Goal: Complete application form: Complete application form

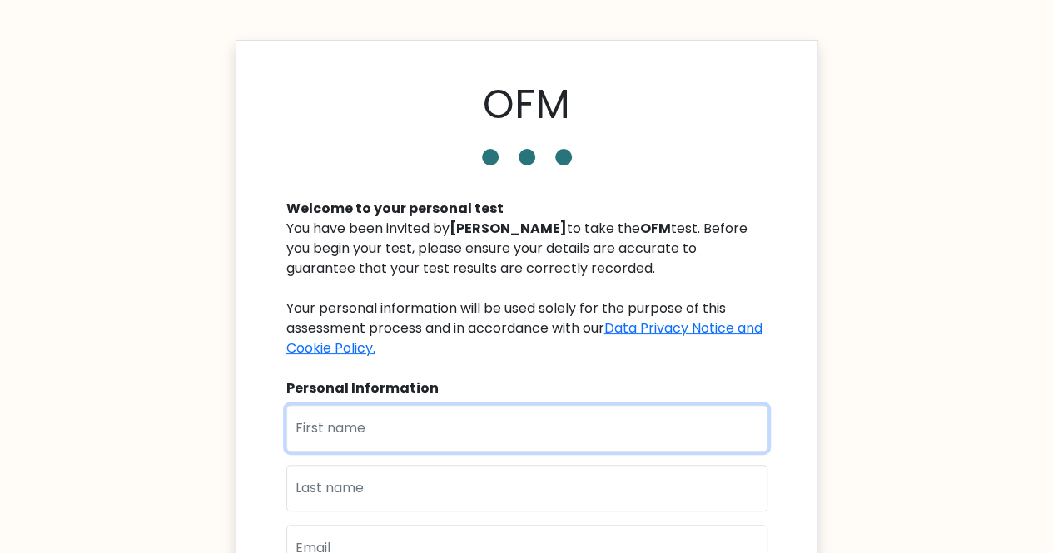
click at [336, 422] on input "text" at bounding box center [526, 428] width 481 height 47
type input "[PERSON_NAME]"
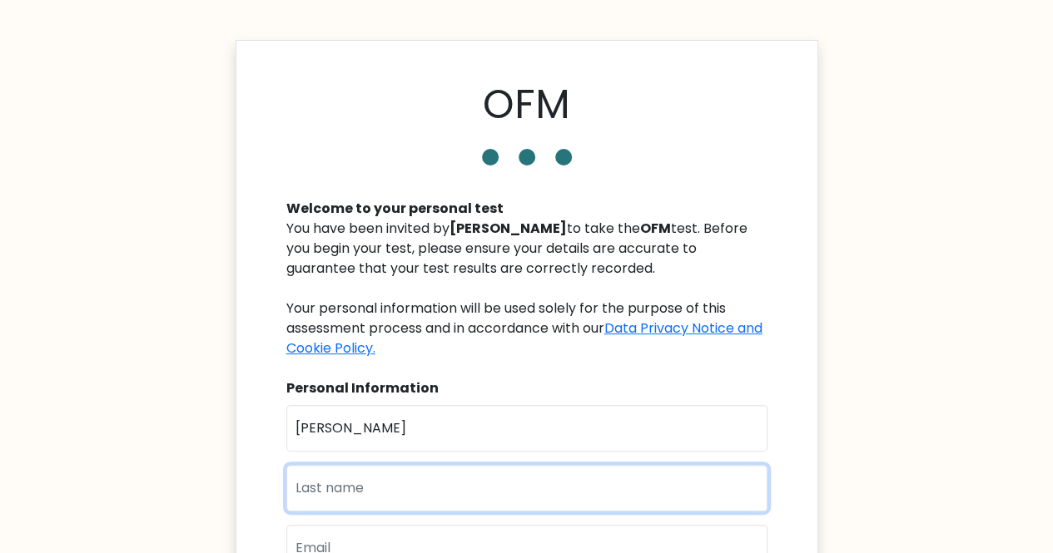
click at [331, 480] on input "text" at bounding box center [526, 488] width 481 height 47
type input "Ade"
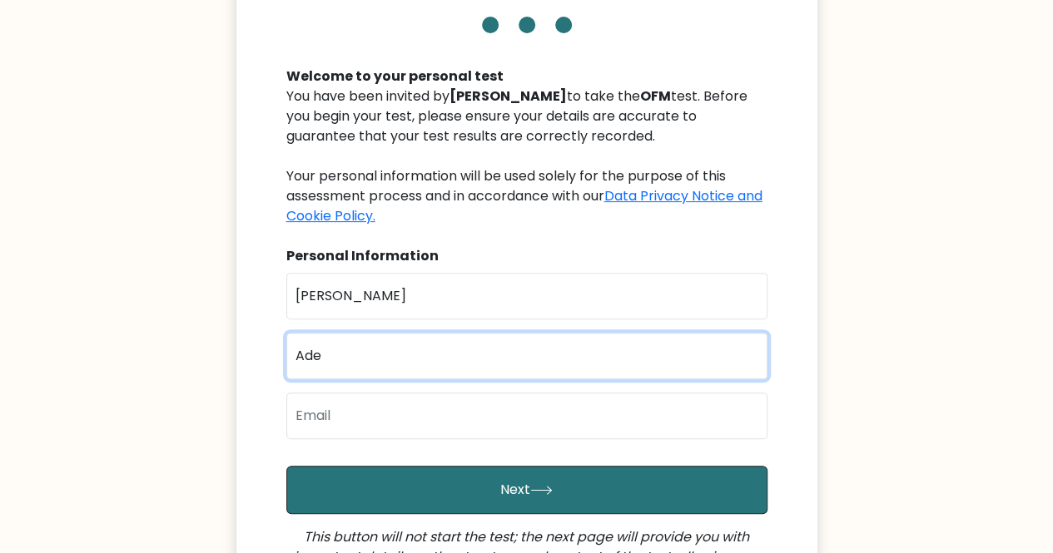
scroll to position [134, 0]
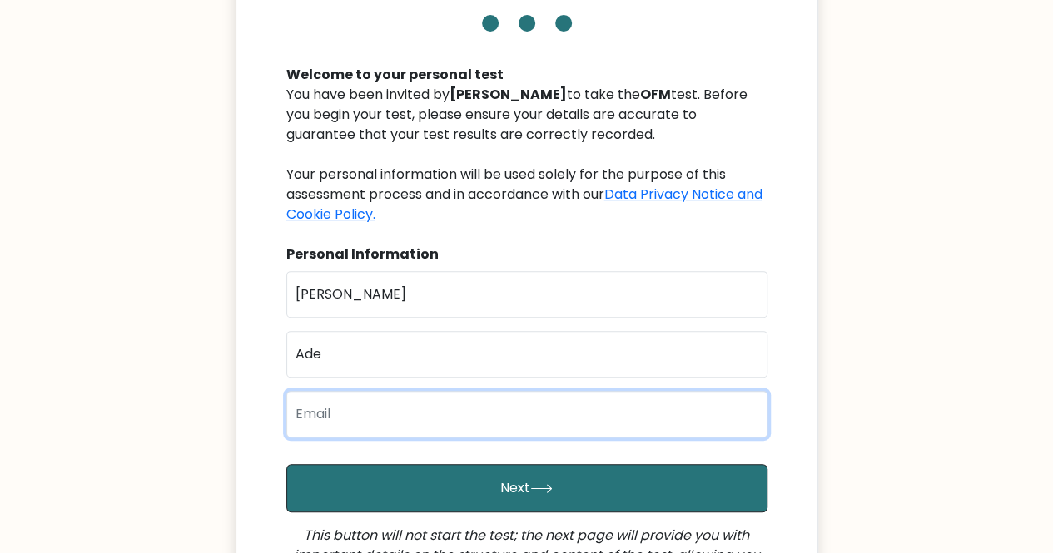
click at [402, 416] on input "email" at bounding box center [526, 414] width 481 height 47
type input "[EMAIL_ADDRESS][DOMAIN_NAME]"
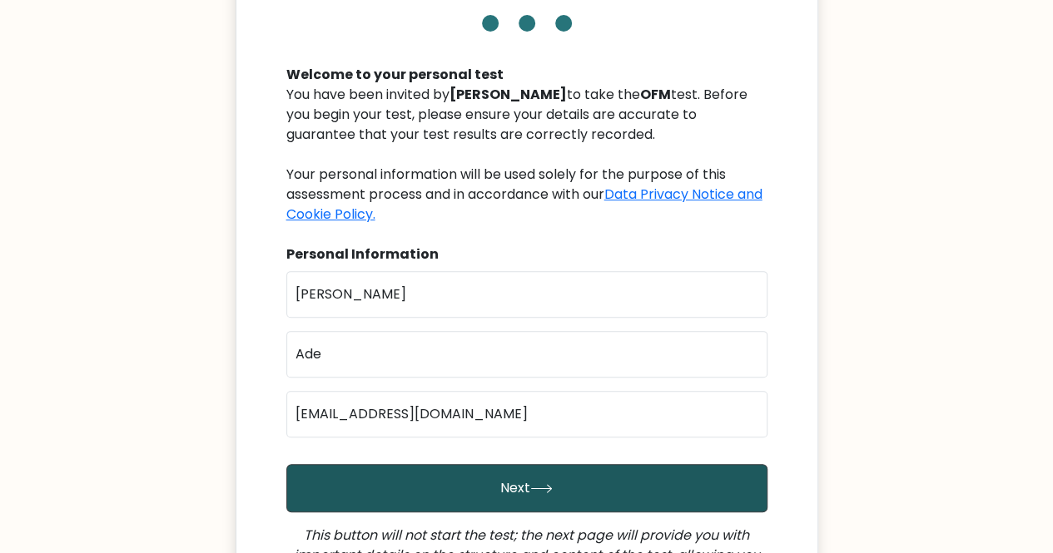
click at [448, 482] on button "Next" at bounding box center [526, 488] width 481 height 48
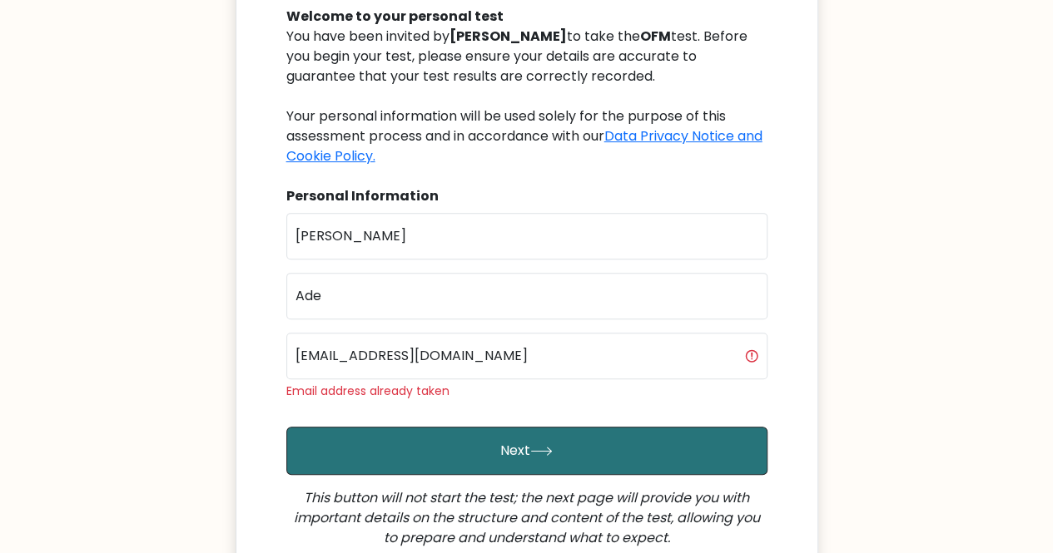
scroll to position [193, 0]
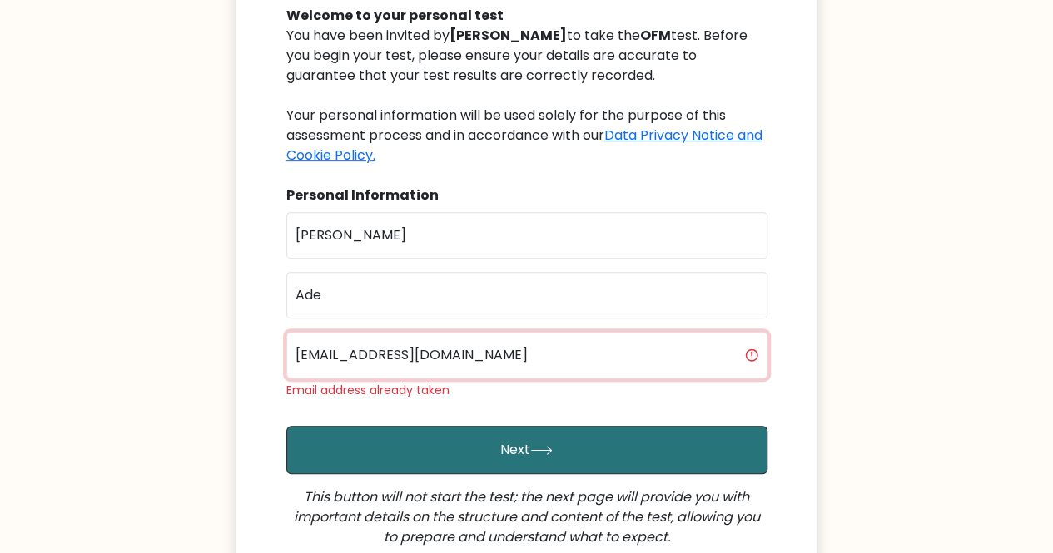
click at [528, 365] on input "[EMAIL_ADDRESS][DOMAIN_NAME]" at bounding box center [526, 355] width 481 height 47
type input "[EMAIL_ADDRESS][DOMAIN_NAME]"
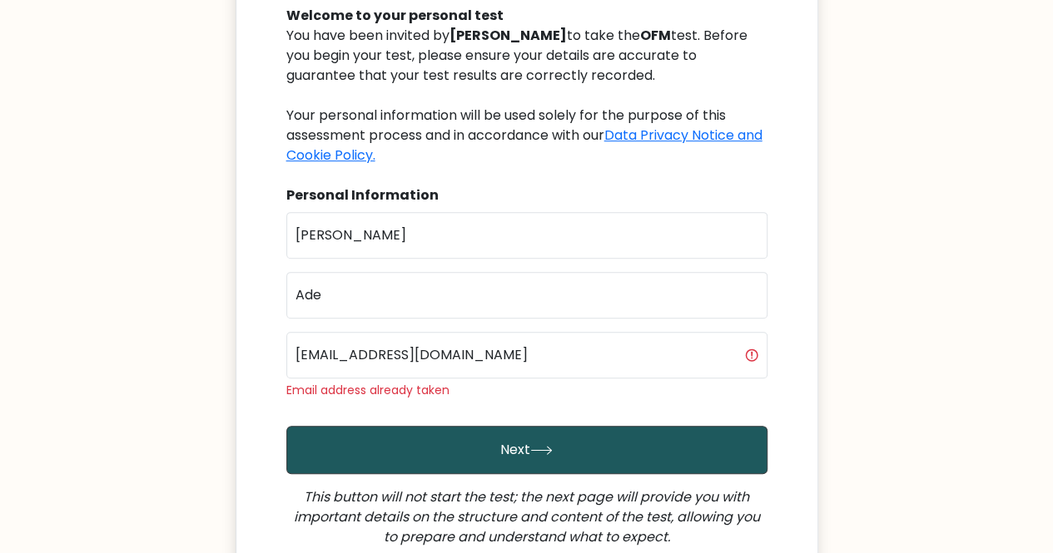
click at [441, 445] on button "Next" at bounding box center [526, 450] width 481 height 48
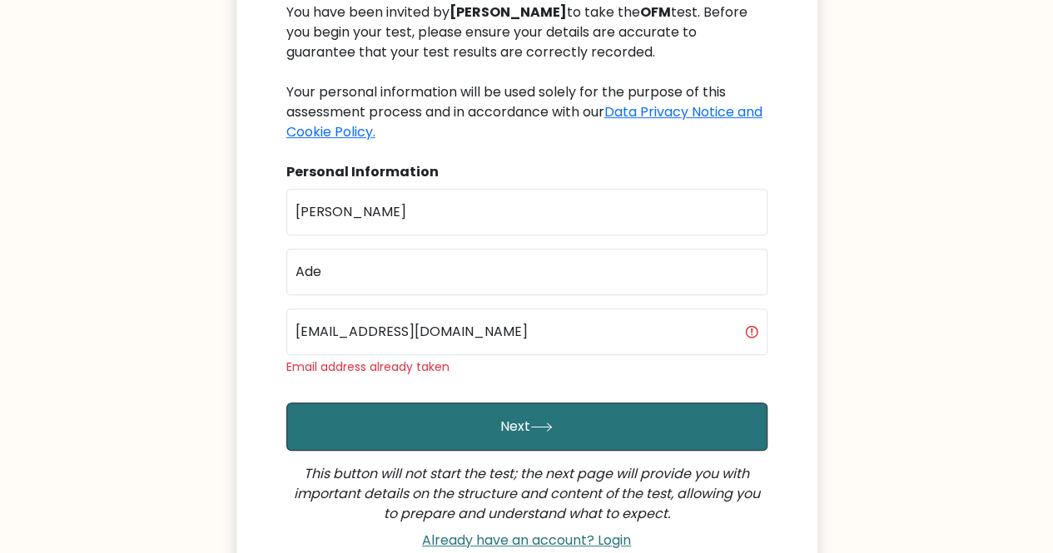
scroll to position [223, 0]
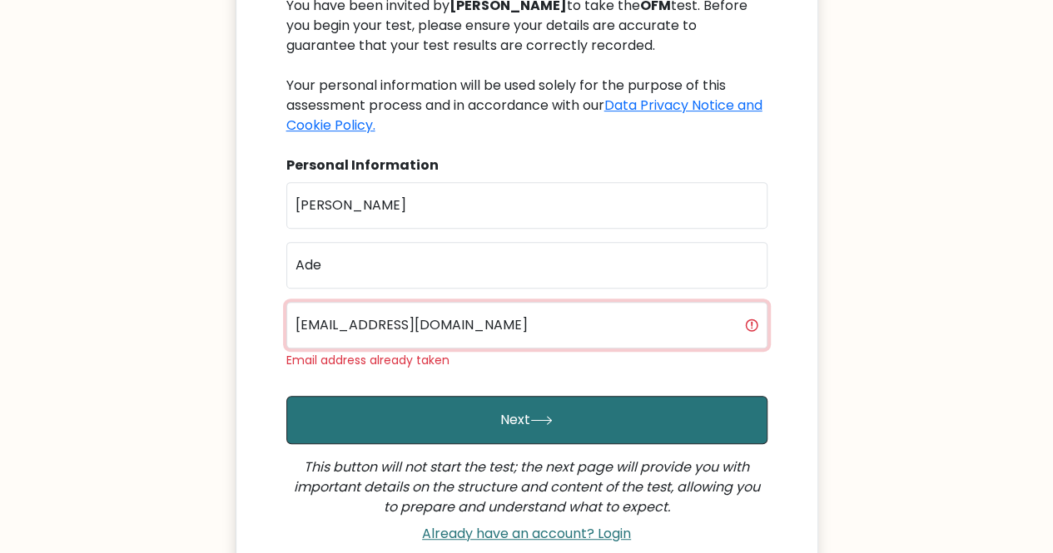
click at [538, 333] on input "[EMAIL_ADDRESS][DOMAIN_NAME]" at bounding box center [526, 325] width 481 height 47
type input "a"
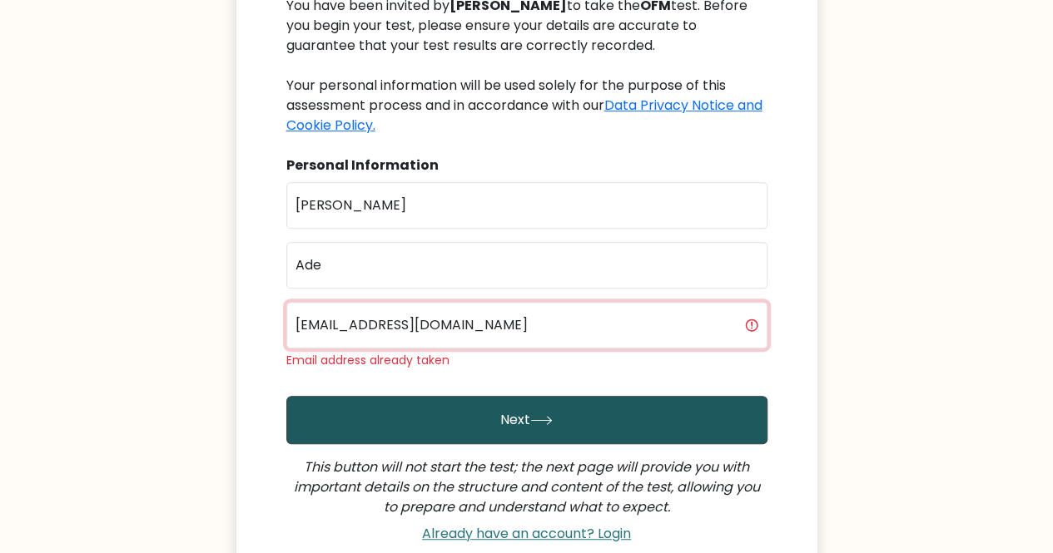
type input "favvicki@gmail.com"
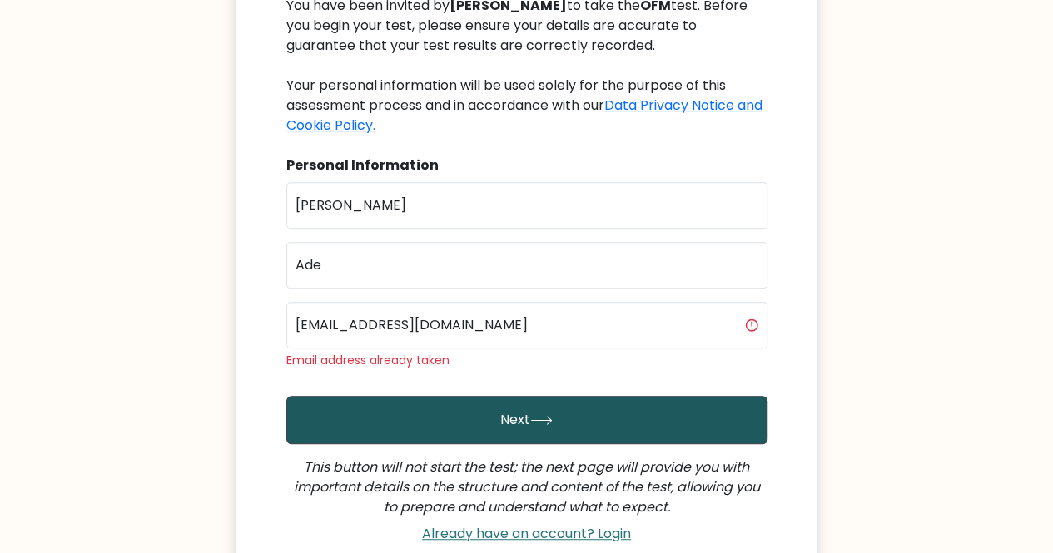
click at [523, 413] on button "Next" at bounding box center [526, 420] width 481 height 48
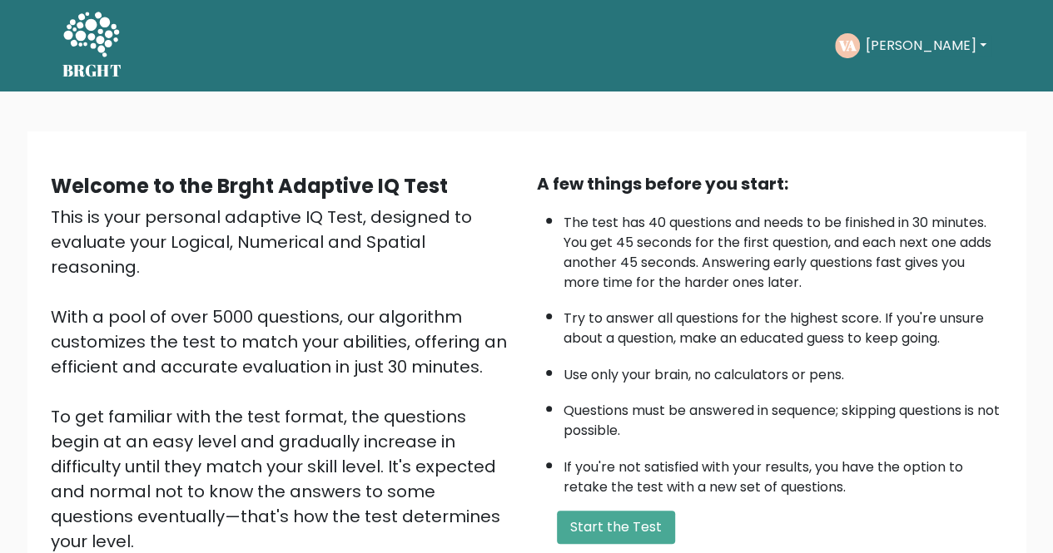
scroll to position [208, 0]
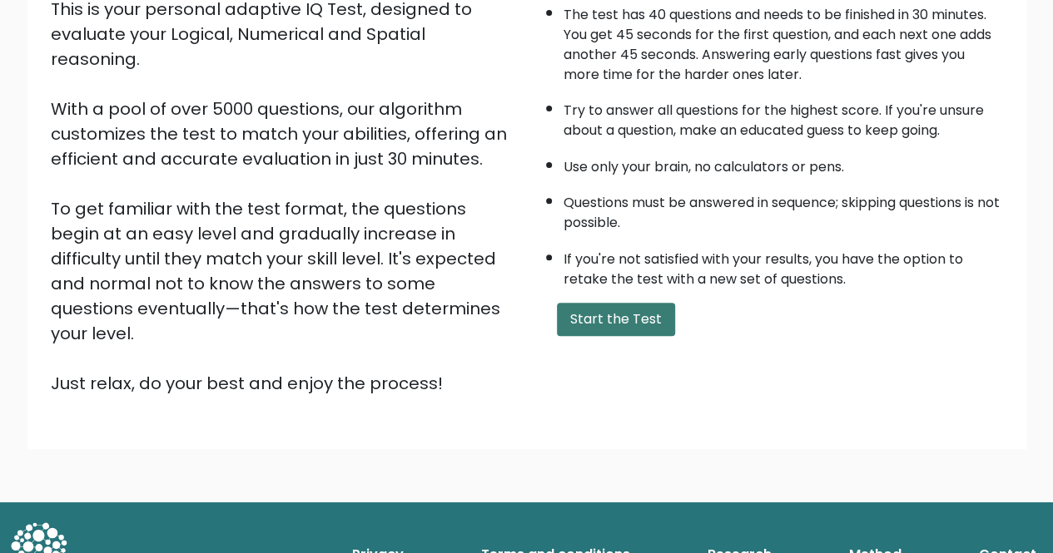
click at [572, 320] on button "Start the Test" at bounding box center [616, 319] width 118 height 33
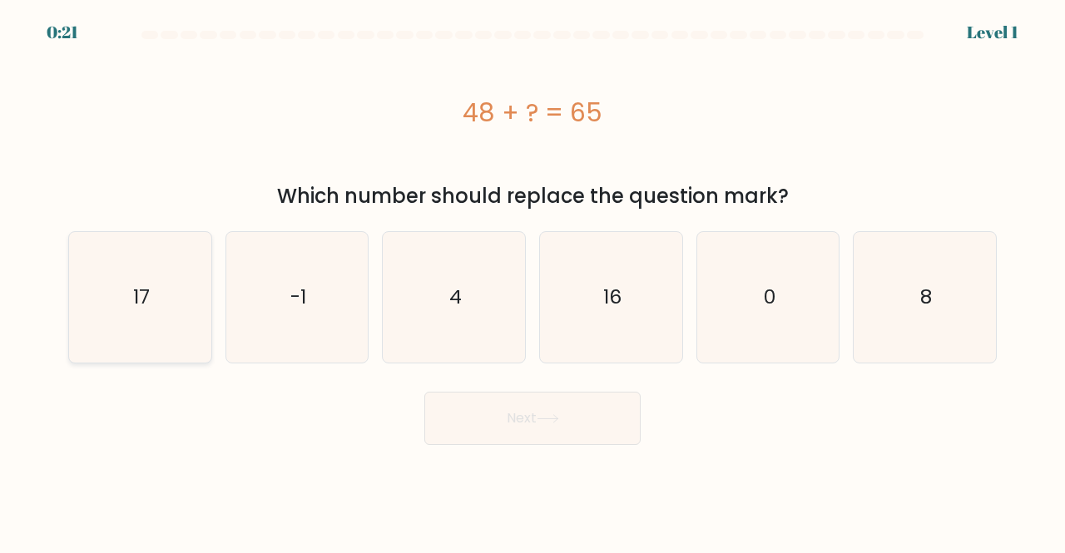
click at [166, 303] on icon "17" at bounding box center [140, 297] width 131 height 131
click at [533, 281] on input "a. 17" at bounding box center [533, 279] width 1 height 4
radio input "true"
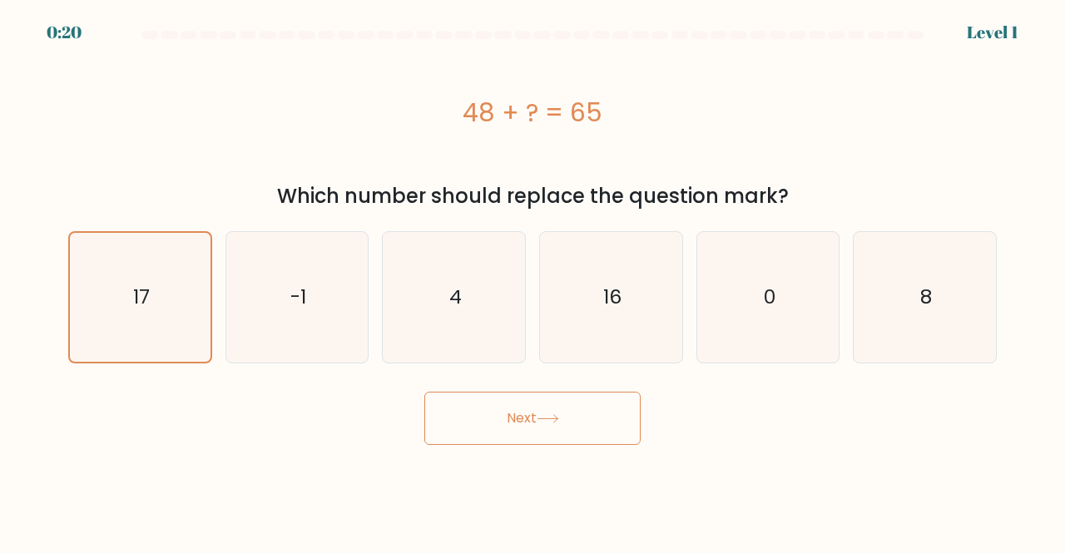
click at [491, 407] on button "Next" at bounding box center [532, 418] width 216 height 53
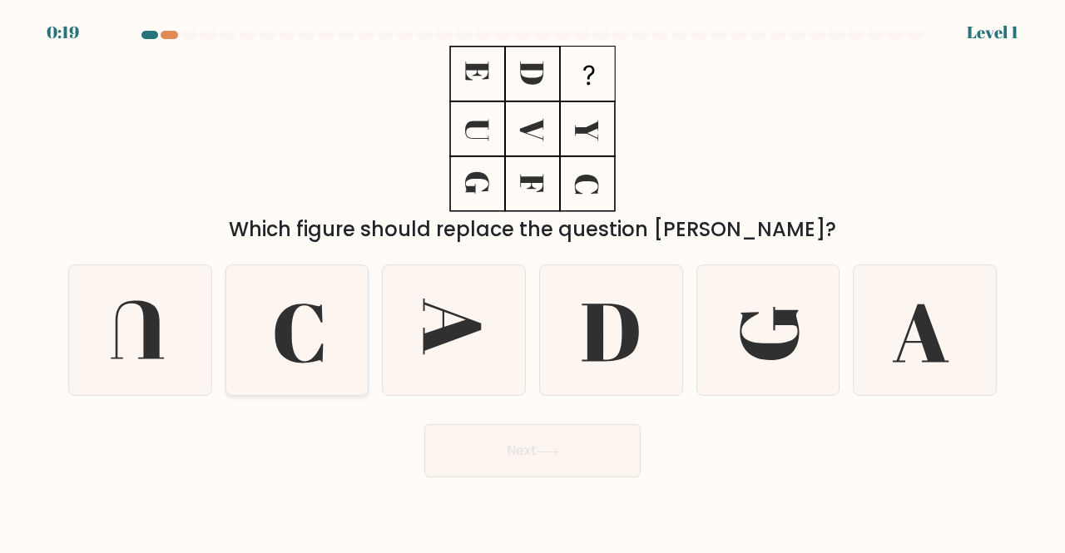
click at [316, 340] on icon at bounding box center [297, 330] width 131 height 131
click at [533, 281] on input "b." at bounding box center [533, 279] width 1 height 4
radio input "true"
click at [509, 464] on button "Next" at bounding box center [532, 450] width 216 height 53
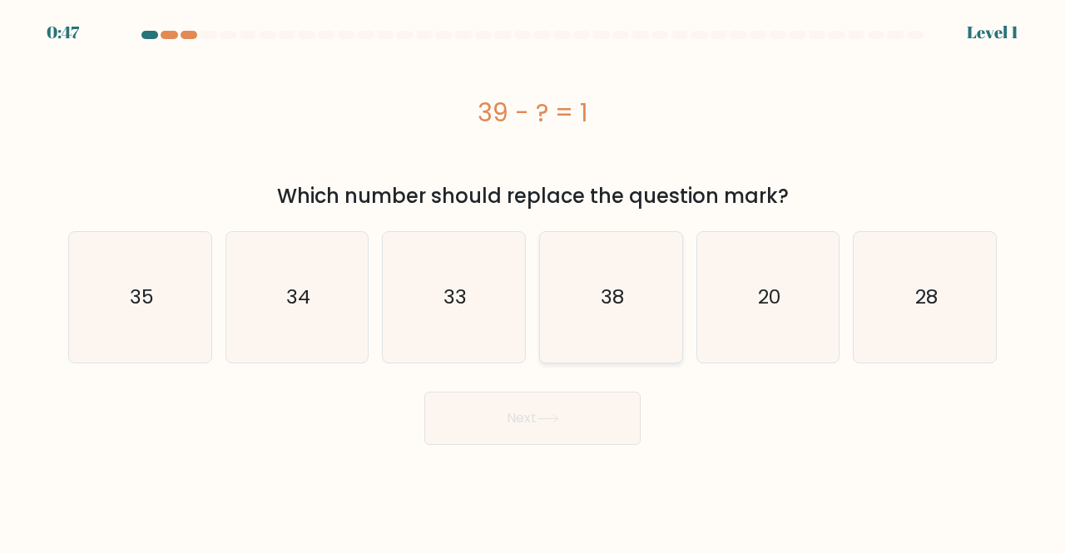
click at [644, 290] on icon "38" at bounding box center [611, 297] width 131 height 131
click at [533, 281] on input "d. 38" at bounding box center [533, 279] width 1 height 4
radio input "true"
click at [564, 434] on button "Next" at bounding box center [532, 418] width 216 height 53
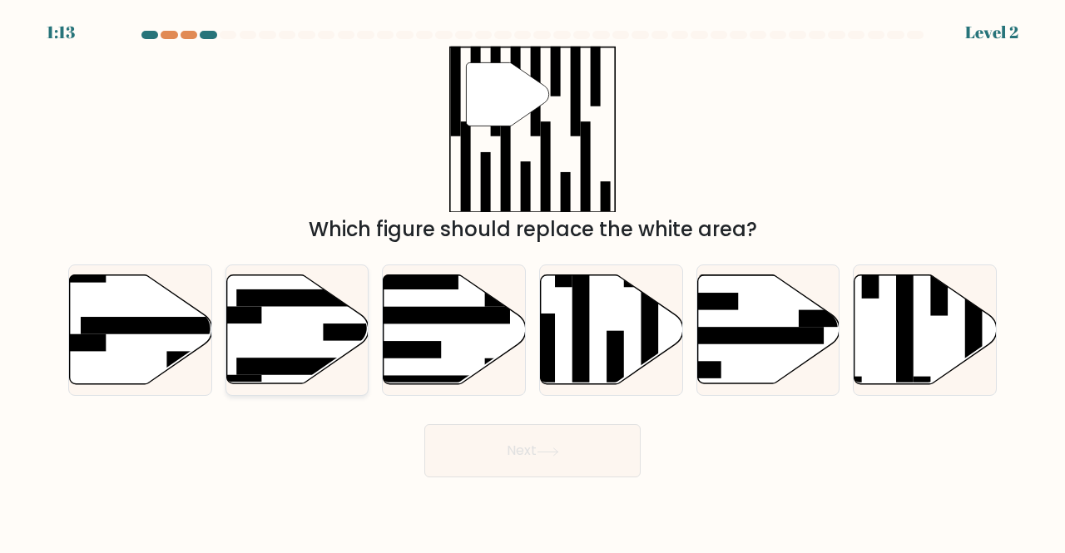
click at [228, 372] on icon at bounding box center [297, 329] width 142 height 109
click at [533, 281] on input "b." at bounding box center [533, 279] width 1 height 4
radio input "true"
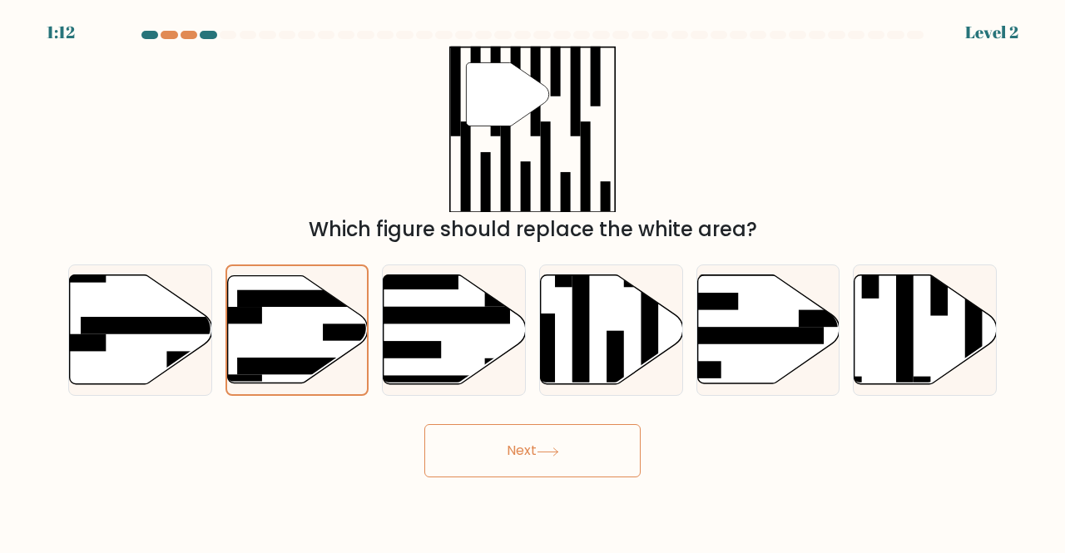
click at [482, 444] on button "Next" at bounding box center [532, 450] width 216 height 53
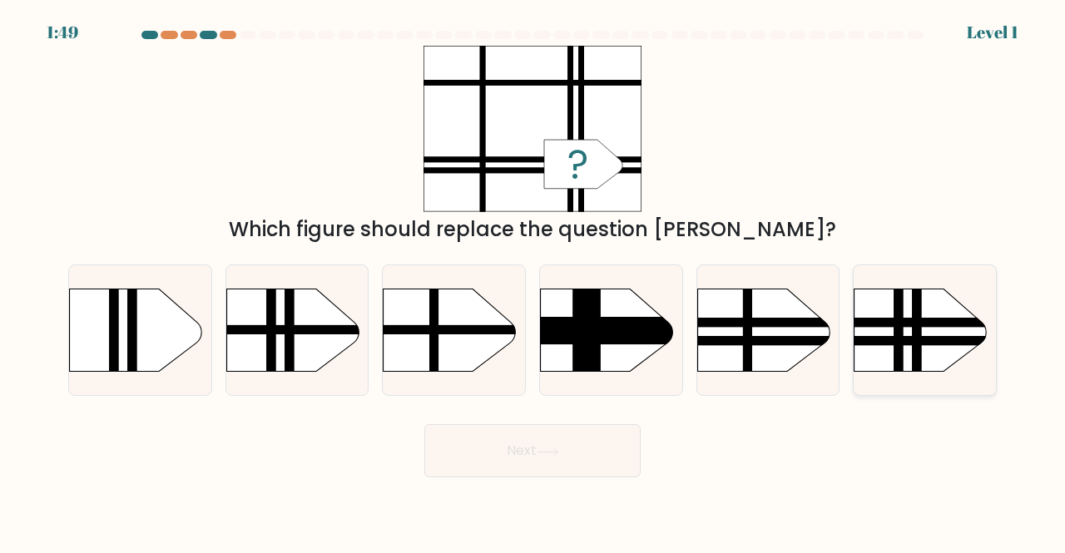
click at [990, 323] on rect at bounding box center [834, 322] width 370 height 9
click at [533, 281] on input "f." at bounding box center [533, 279] width 1 height 4
radio input "true"
click at [574, 455] on button "Next" at bounding box center [532, 450] width 216 height 53
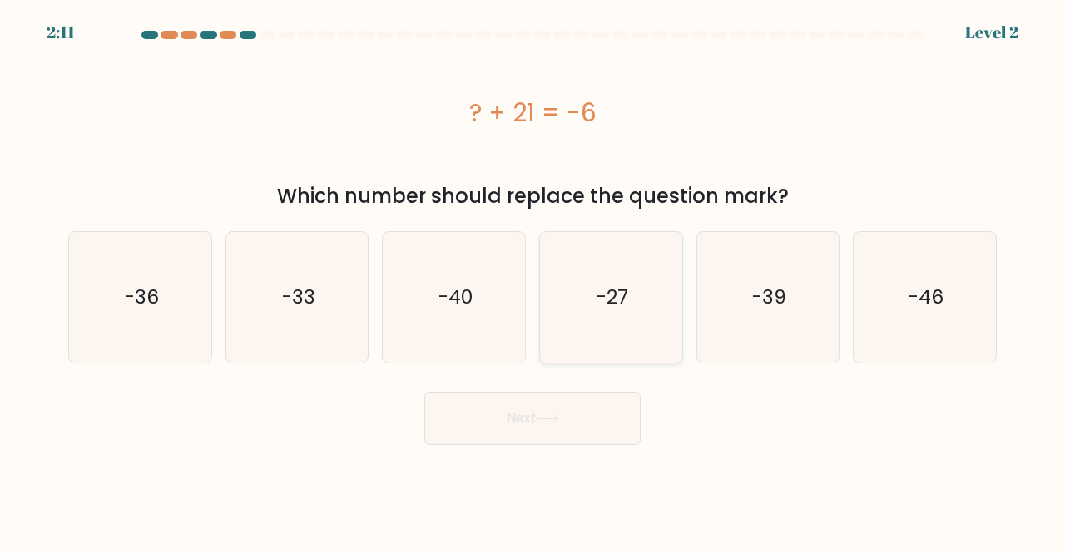
click at [632, 295] on icon "-27" at bounding box center [611, 297] width 131 height 131
click at [533, 281] on input "d. -27" at bounding box center [533, 279] width 1 height 4
radio input "true"
click at [553, 432] on button "Next" at bounding box center [532, 418] width 216 height 53
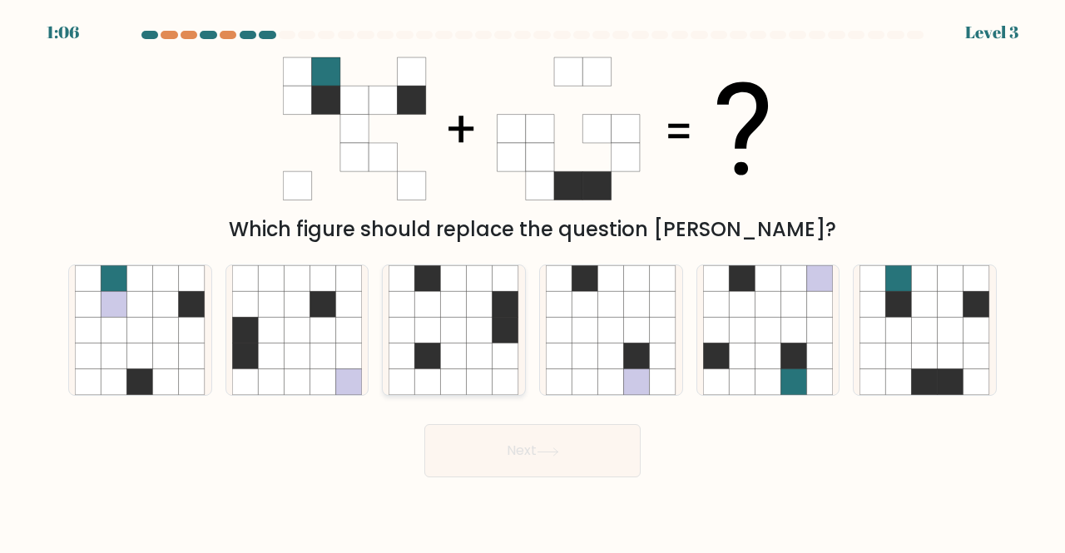
click at [435, 318] on icon at bounding box center [428, 330] width 26 height 26
click at [533, 281] on input "c." at bounding box center [533, 279] width 1 height 4
radio input "true"
click at [506, 462] on button "Next" at bounding box center [532, 450] width 216 height 53
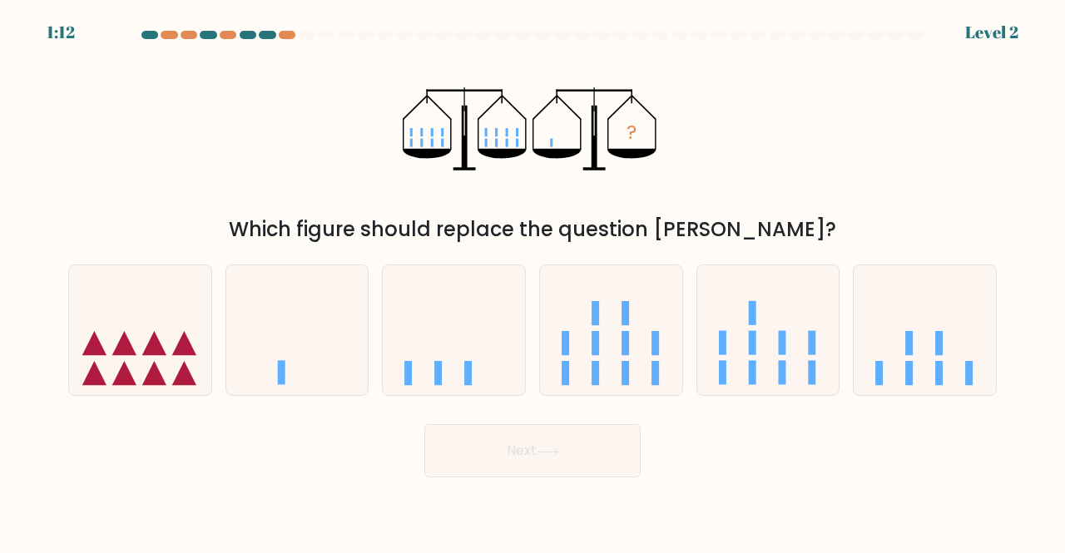
click at [506, 462] on button "Next" at bounding box center [532, 450] width 216 height 53
click at [328, 358] on icon at bounding box center [297, 329] width 142 height 117
click at [533, 281] on input "b." at bounding box center [533, 279] width 1 height 4
radio input "true"
click at [564, 442] on button "Next" at bounding box center [532, 450] width 216 height 53
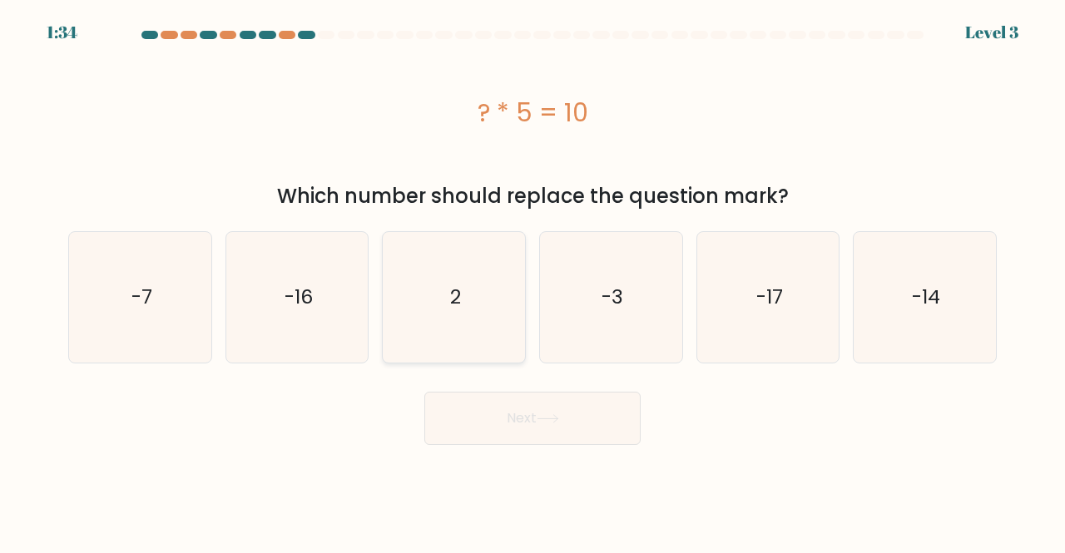
drag, startPoint x: 429, startPoint y: 330, endPoint x: 461, endPoint y: 359, distance: 43.0
click at [429, 330] on icon "2" at bounding box center [454, 297] width 131 height 131
click at [533, 281] on input "c. 2" at bounding box center [533, 279] width 1 height 4
radio input "true"
click at [499, 434] on button "Next" at bounding box center [532, 418] width 216 height 53
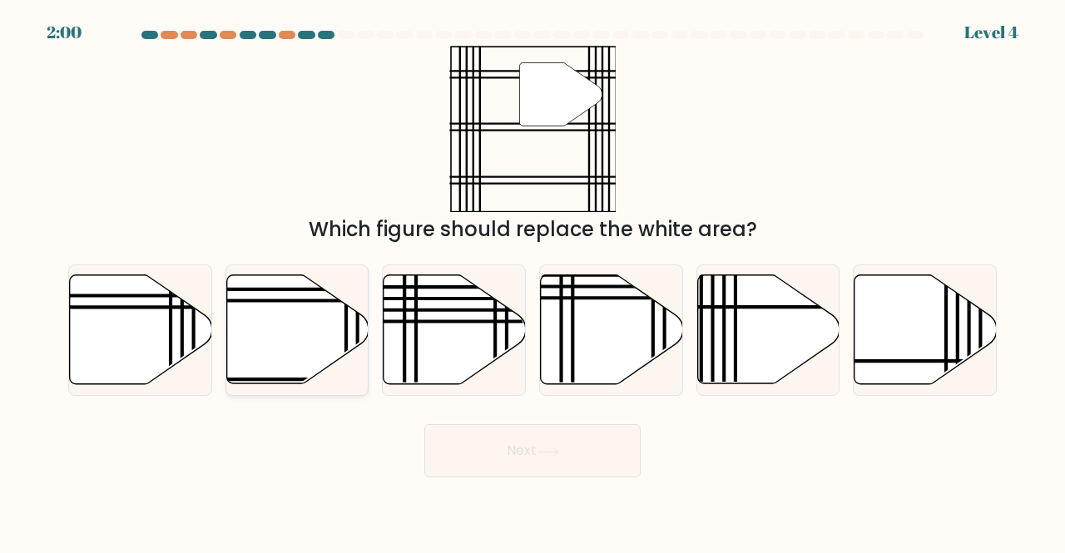
click at [311, 329] on icon at bounding box center [297, 329] width 142 height 109
click at [533, 281] on input "b." at bounding box center [533, 279] width 1 height 4
radio input "true"
click at [492, 454] on button "Next" at bounding box center [532, 450] width 216 height 53
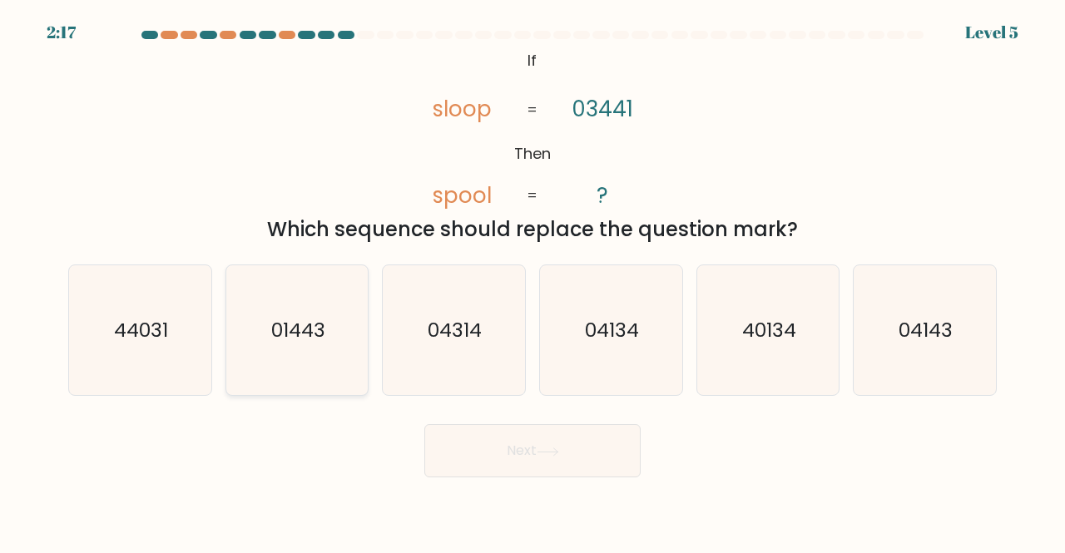
click at [320, 313] on icon "01443" at bounding box center [297, 330] width 131 height 131
click at [533, 281] on input "b. 01443" at bounding box center [533, 279] width 1 height 4
radio input "true"
click at [513, 464] on button "Next" at bounding box center [532, 450] width 216 height 53
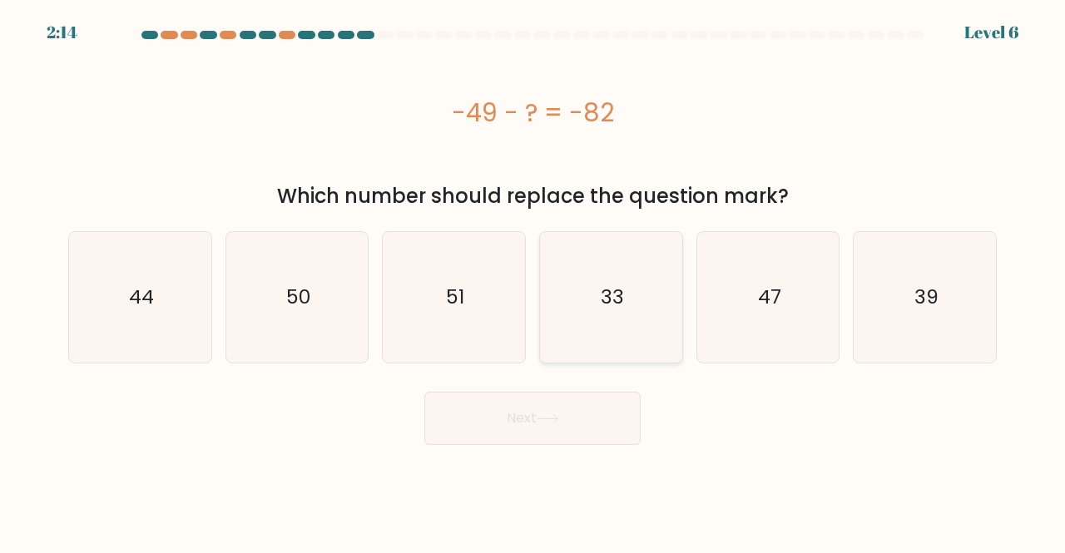
click at [587, 310] on icon "33" at bounding box center [611, 297] width 131 height 131
click at [533, 281] on input "d. 33" at bounding box center [533, 279] width 1 height 4
radio input "true"
click at [551, 429] on button "Next" at bounding box center [532, 418] width 216 height 53
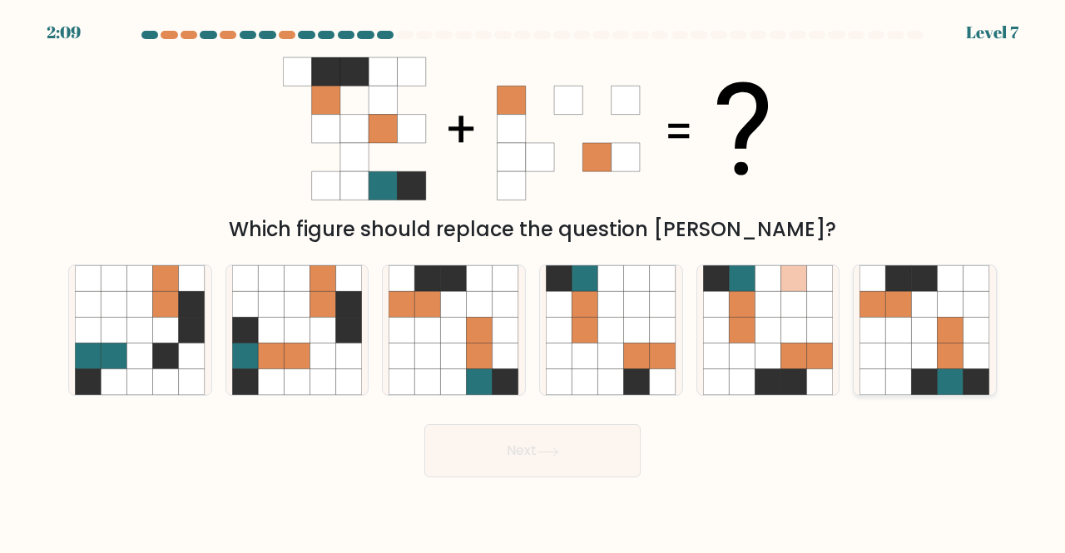
click at [975, 350] on icon at bounding box center [977, 357] width 26 height 26
click at [533, 281] on input "f." at bounding box center [533, 279] width 1 height 4
radio input "true"
click at [521, 470] on button "Next" at bounding box center [532, 450] width 216 height 53
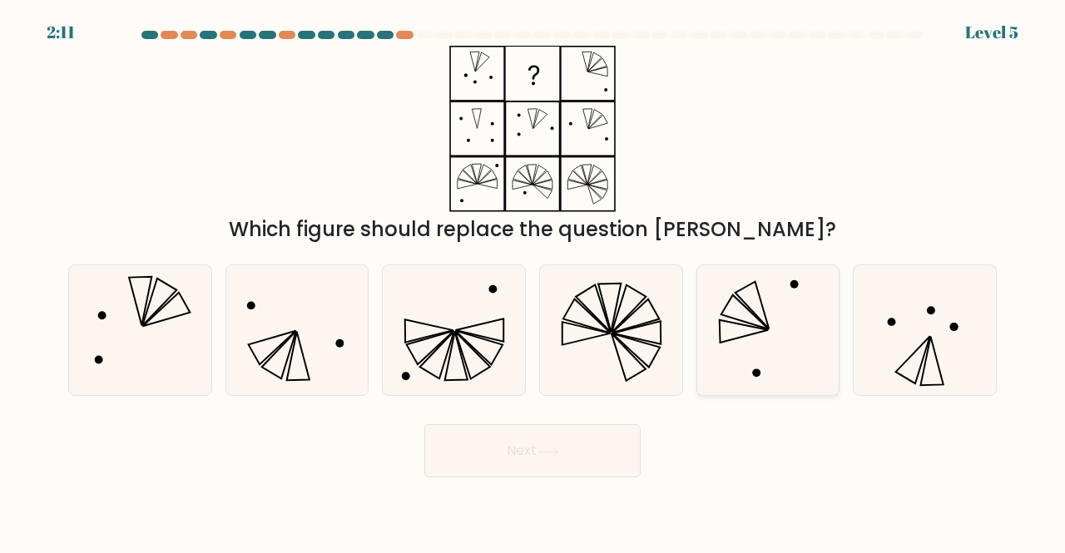
click at [750, 317] on icon at bounding box center [768, 330] width 131 height 131
click at [533, 281] on input "e." at bounding box center [533, 279] width 1 height 4
radio input "true"
click at [602, 453] on button "Next" at bounding box center [532, 450] width 216 height 53
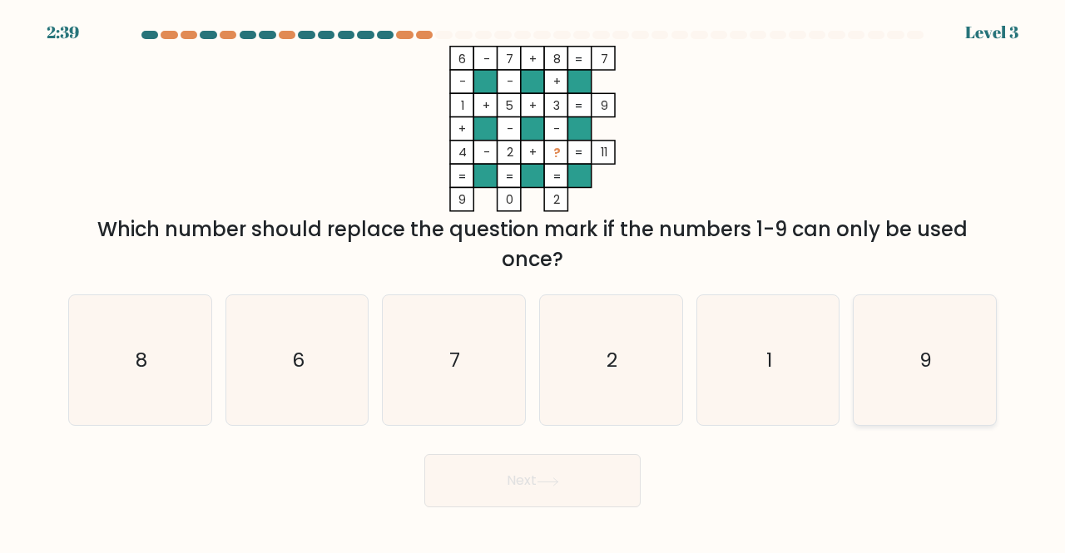
click at [907, 362] on icon "9" at bounding box center [925, 360] width 131 height 131
click at [533, 281] on input "f. 9" at bounding box center [533, 279] width 1 height 4
radio input "true"
click at [588, 482] on button "Next" at bounding box center [532, 480] width 216 height 53
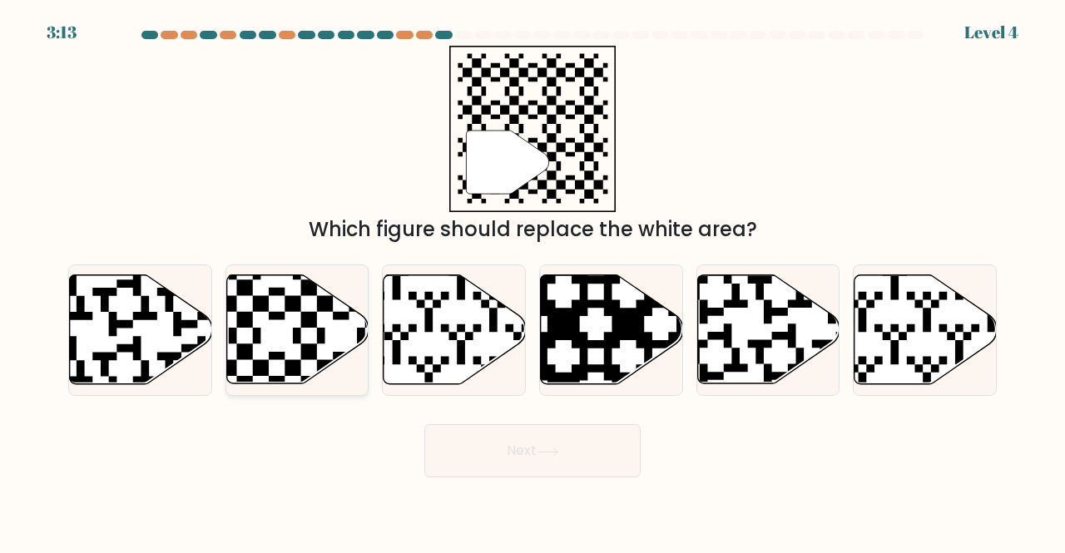
click at [295, 340] on icon at bounding box center [341, 272] width 258 height 258
click at [533, 281] on input "b." at bounding box center [533, 279] width 1 height 4
radio input "true"
click at [533, 439] on button "Next" at bounding box center [532, 450] width 216 height 53
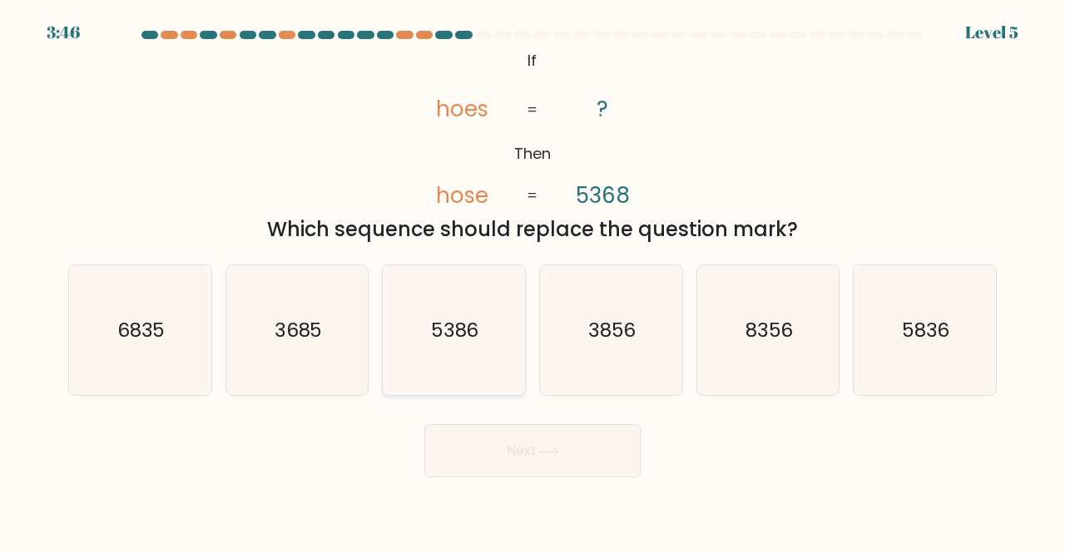
click at [451, 330] on text "5386" at bounding box center [455, 329] width 48 height 27
click at [533, 281] on input "c. 5386" at bounding box center [533, 279] width 1 height 4
radio input "true"
click at [473, 473] on button "Next" at bounding box center [532, 450] width 216 height 53
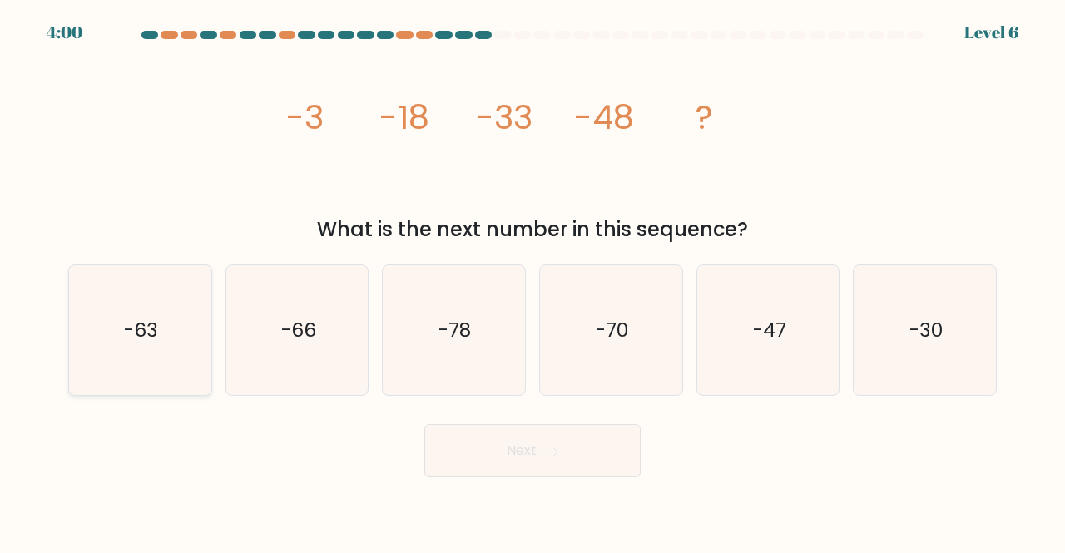
click at [73, 337] on div "-63" at bounding box center [140, 331] width 144 height 132
click at [533, 281] on input "a. -63" at bounding box center [533, 279] width 1 height 4
radio input "true"
click at [575, 465] on button "Next" at bounding box center [532, 450] width 216 height 53
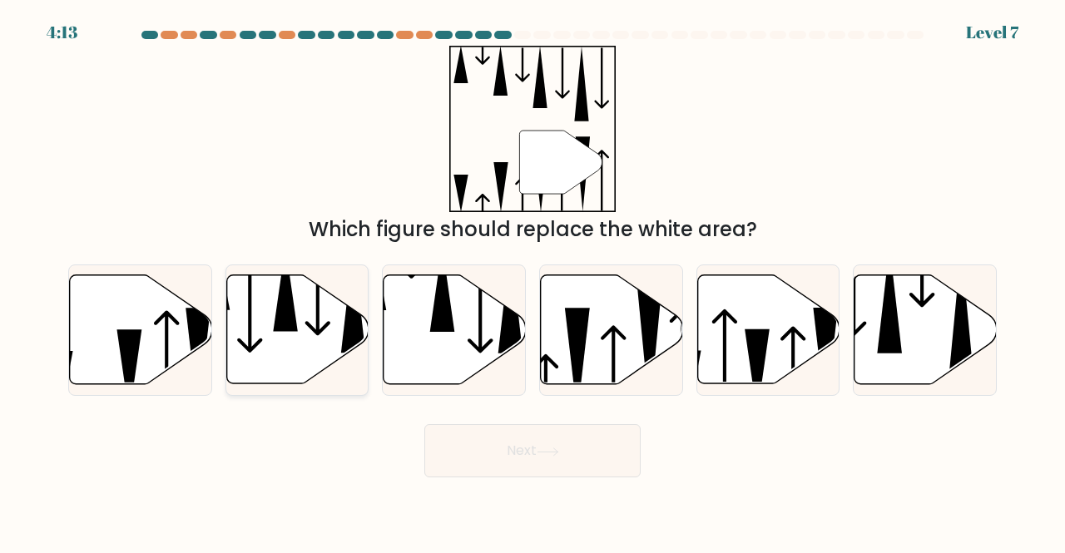
click at [295, 334] on icon at bounding box center [297, 329] width 142 height 109
click at [533, 281] on input "b." at bounding box center [533, 279] width 1 height 4
radio input "true"
click at [570, 455] on button "Next" at bounding box center [532, 450] width 216 height 53
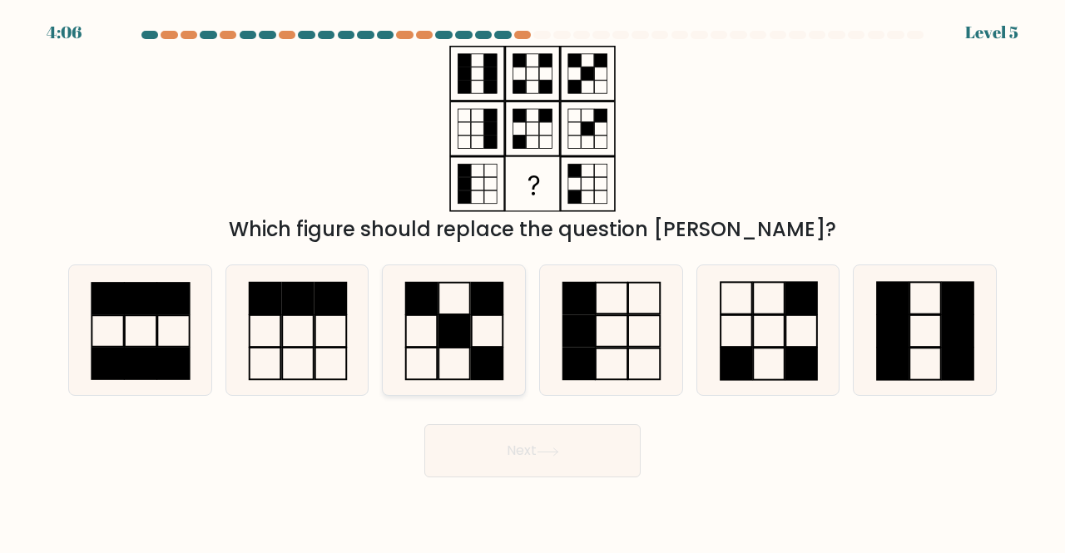
click at [494, 327] on icon at bounding box center [454, 330] width 131 height 131
click at [533, 281] on input "c." at bounding box center [533, 279] width 1 height 4
radio input "true"
click at [503, 445] on button "Next" at bounding box center [532, 450] width 216 height 53
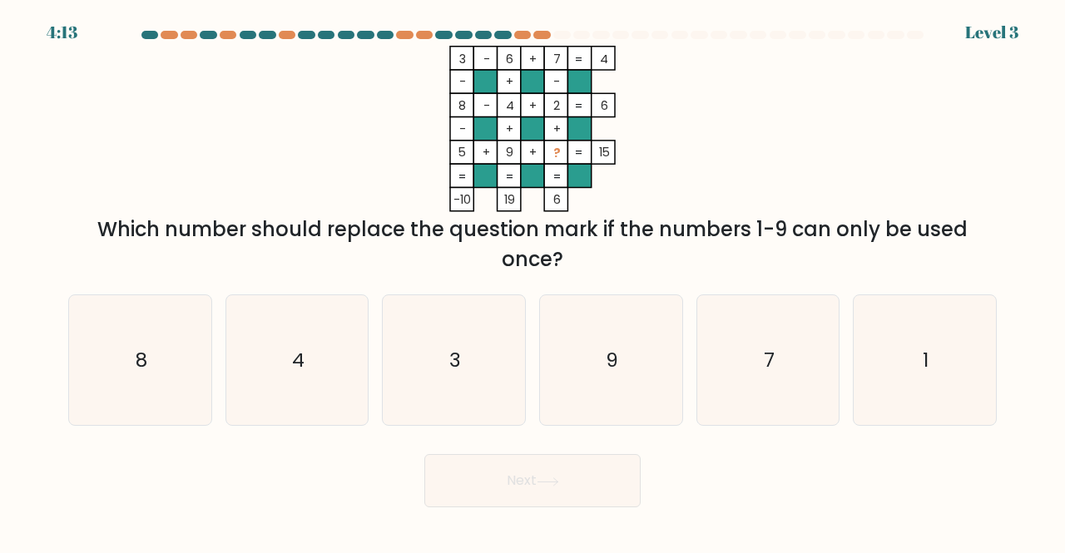
drag, startPoint x: 503, startPoint y: 445, endPoint x: 440, endPoint y: 270, distance: 185.8
click at [440, 270] on form at bounding box center [532, 269] width 1065 height 477
click at [440, 270] on div "Which number should replace the question mark if the numbers 1-9 can only be us…" at bounding box center [532, 245] width 909 height 60
click at [915, 365] on icon "1" at bounding box center [925, 360] width 131 height 131
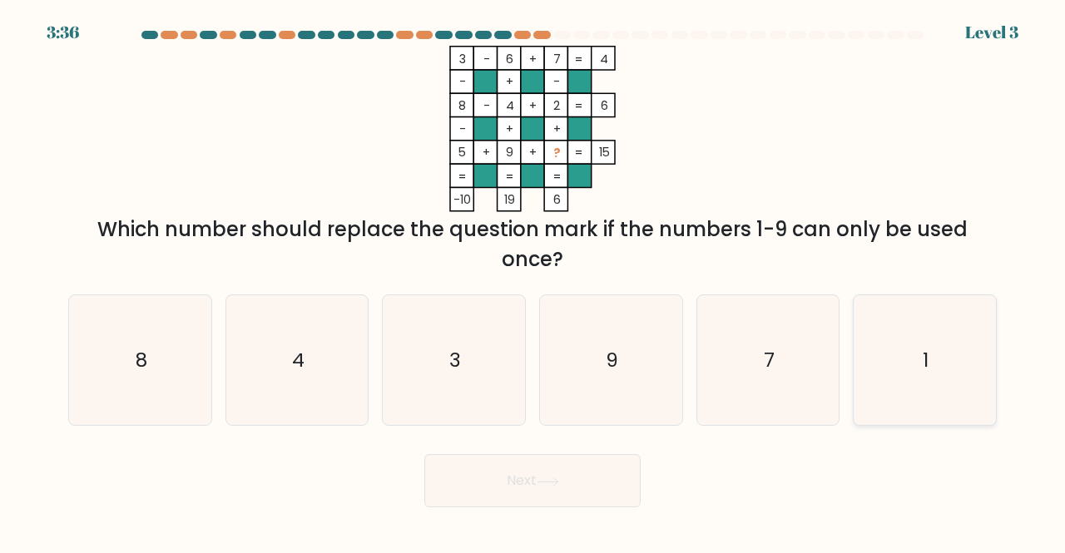
click at [533, 281] on input "f. 1" at bounding box center [533, 279] width 1 height 4
radio input "true"
click at [544, 482] on icon at bounding box center [548, 481] width 20 height 7
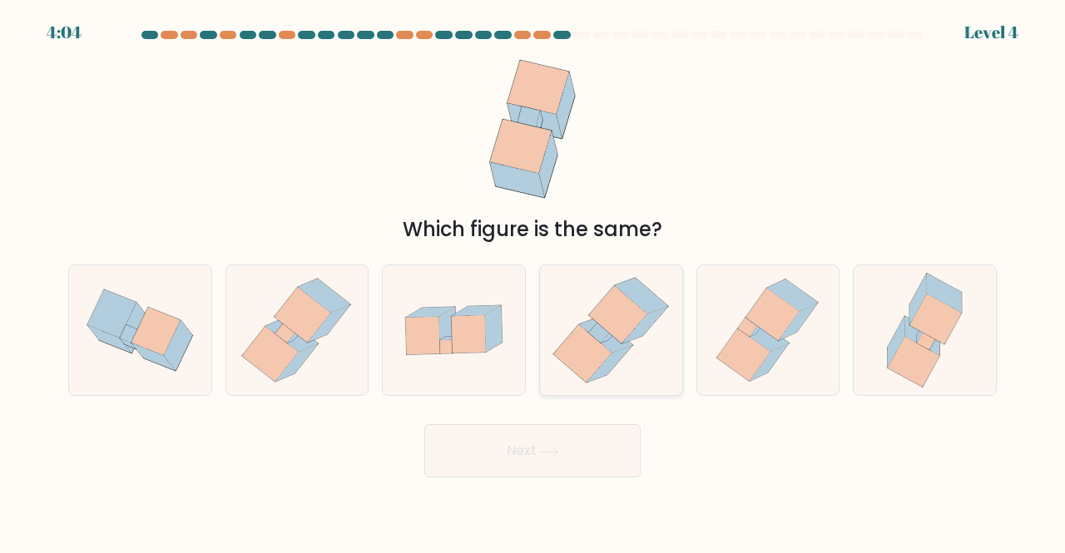
click at [607, 368] on icon at bounding box center [610, 364] width 46 height 37
click at [533, 281] on input "d." at bounding box center [533, 279] width 1 height 4
radio input "true"
click at [548, 470] on button "Next" at bounding box center [532, 450] width 216 height 53
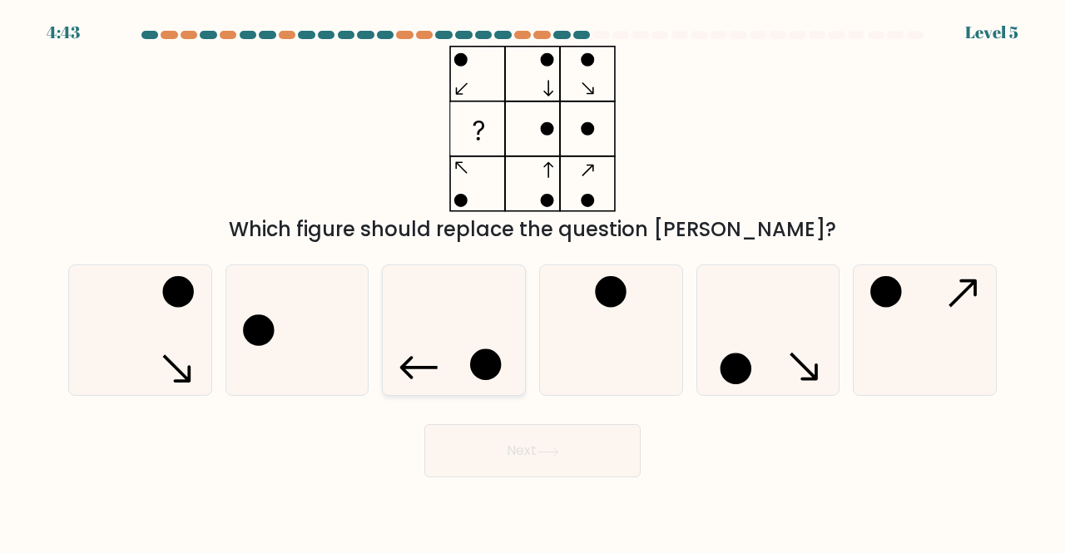
click at [424, 315] on icon at bounding box center [454, 330] width 131 height 131
click at [533, 281] on input "c." at bounding box center [533, 279] width 1 height 4
radio input "true"
click at [581, 468] on button "Next" at bounding box center [532, 450] width 216 height 53
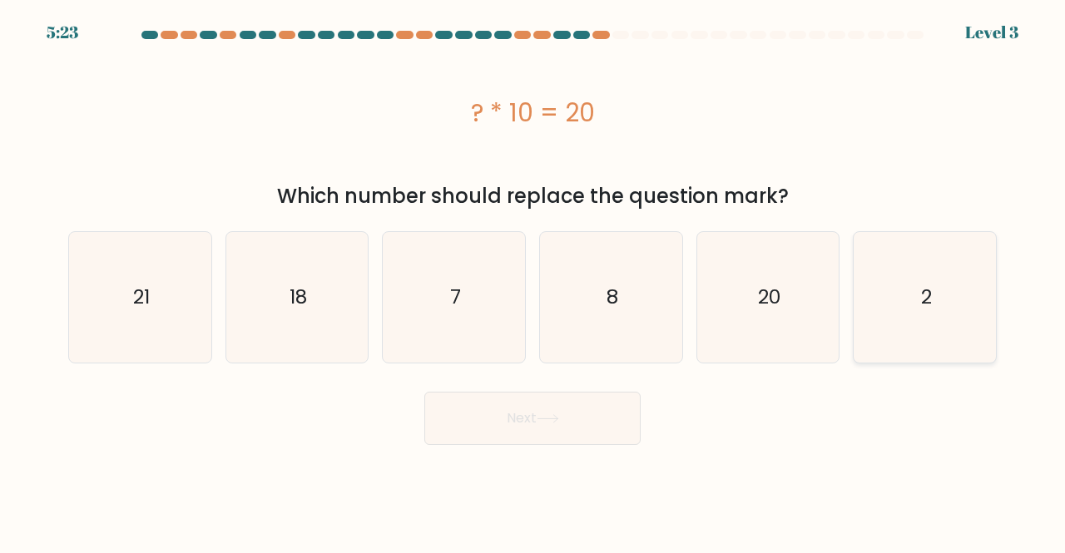
click at [937, 237] on icon "2" at bounding box center [925, 297] width 131 height 131
click at [533, 277] on input "f. 2" at bounding box center [533, 279] width 1 height 4
radio input "true"
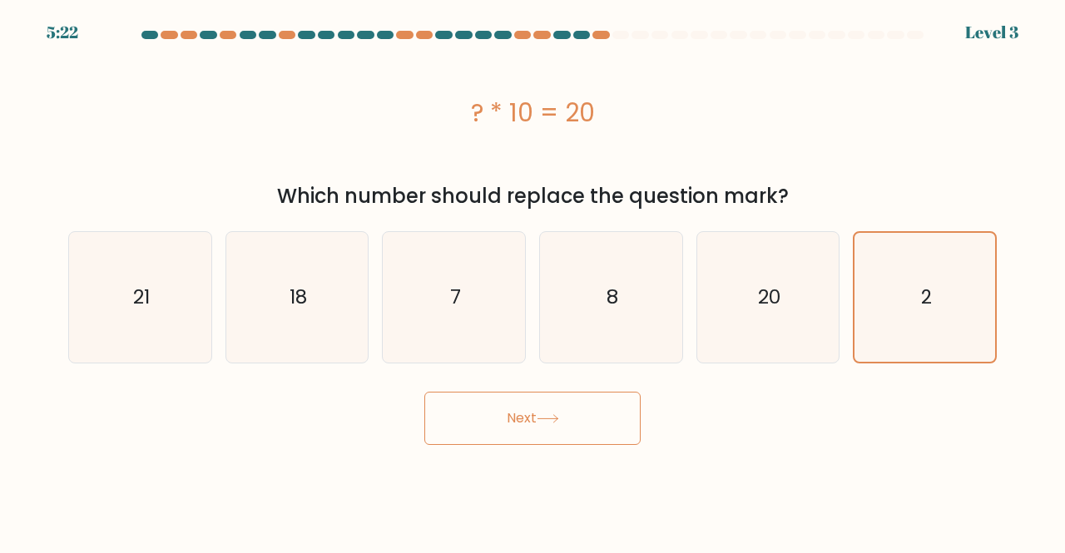
click at [560, 434] on button "Next" at bounding box center [532, 418] width 216 height 53
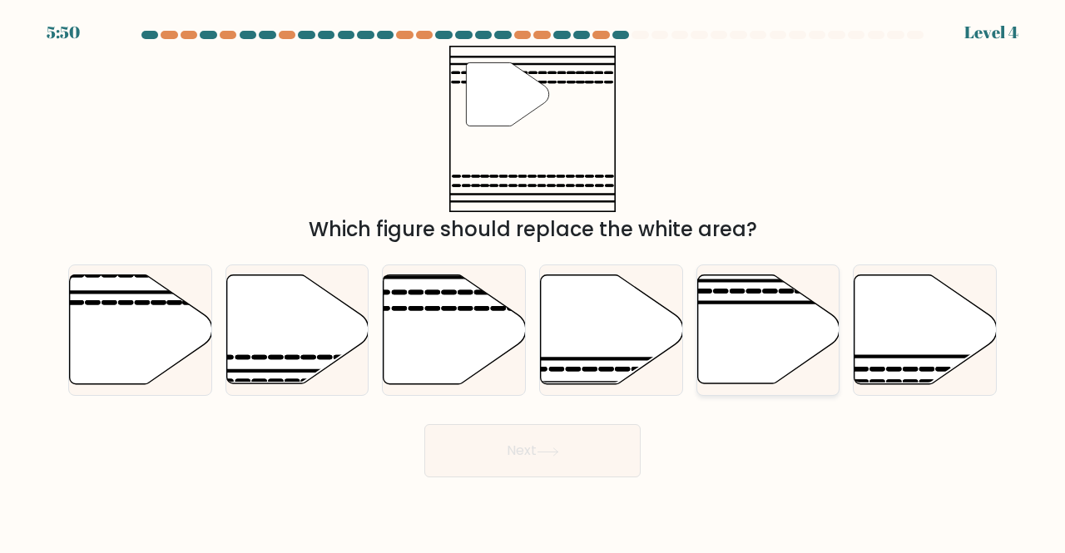
click at [828, 311] on icon at bounding box center [768, 330] width 142 height 111
click at [533, 281] on input "e." at bounding box center [533, 279] width 1 height 4
radio input "true"
click at [911, 344] on icon at bounding box center [926, 329] width 142 height 109
click at [533, 281] on input "f." at bounding box center [533, 279] width 1 height 4
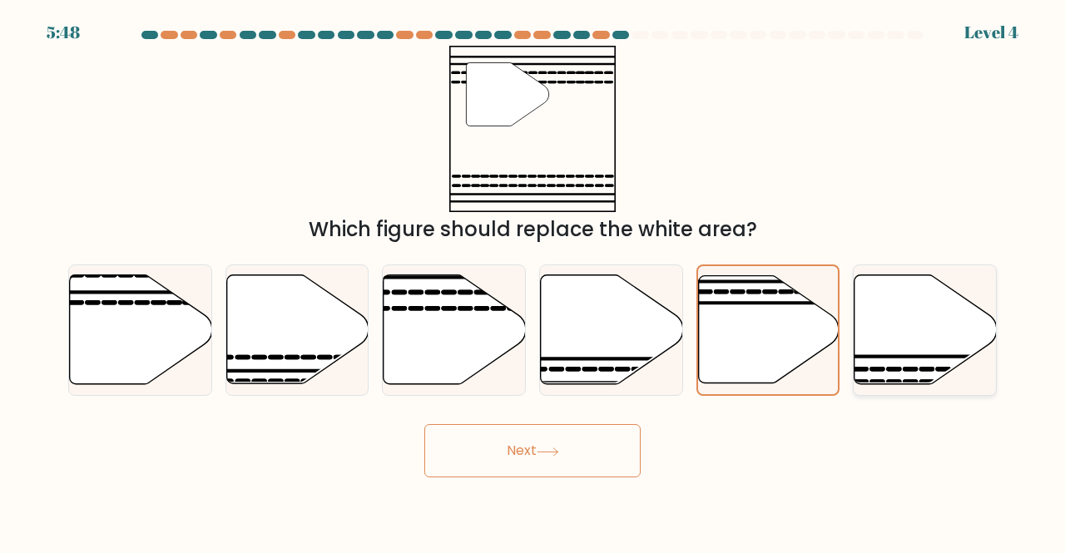
radio input "true"
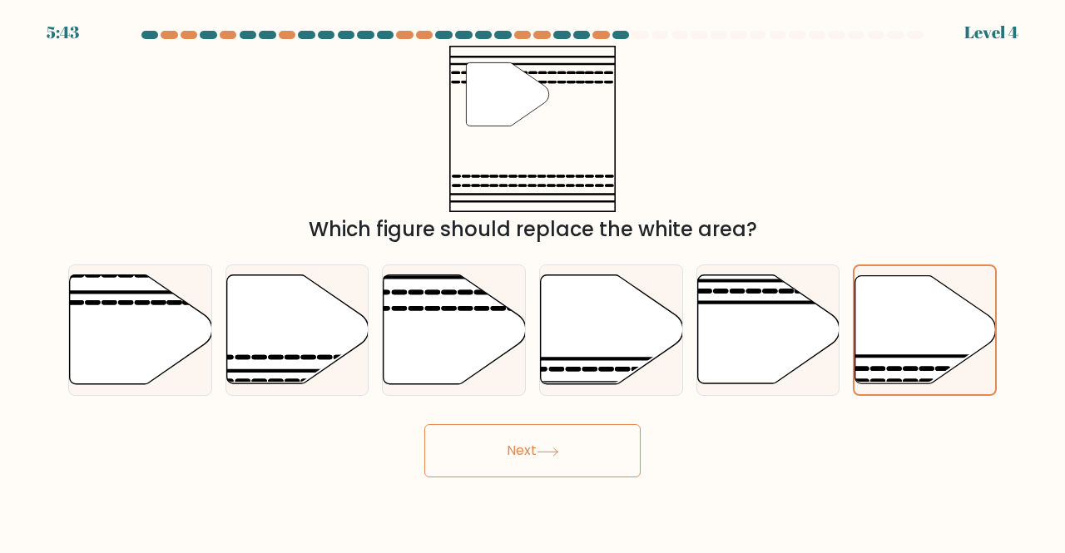
click at [592, 445] on button "Next" at bounding box center [532, 450] width 216 height 53
click at [528, 452] on button "Next" at bounding box center [532, 450] width 216 height 53
click at [528, 460] on button "Next" at bounding box center [532, 450] width 216 height 53
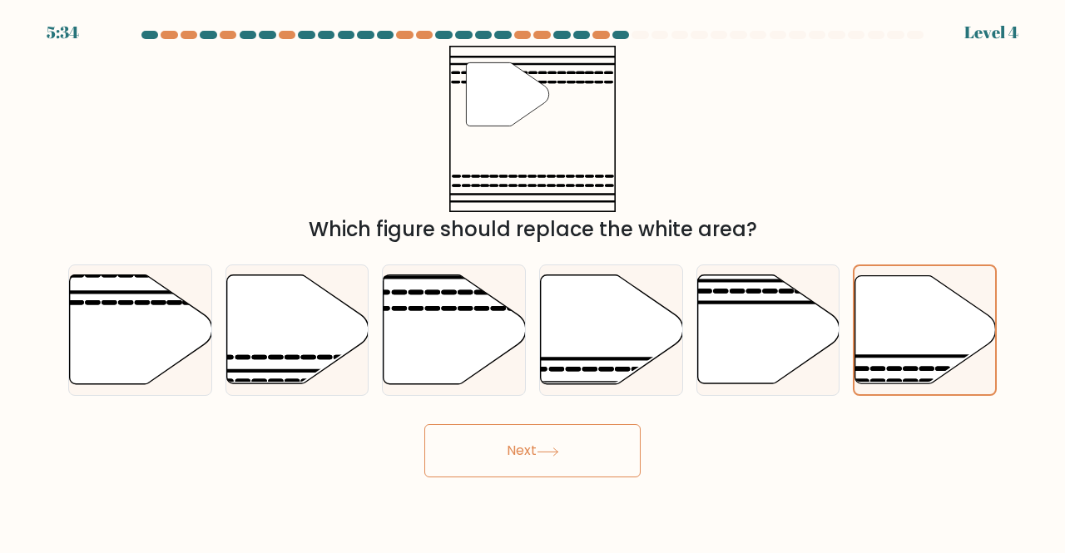
click at [528, 460] on button "Next" at bounding box center [532, 450] width 216 height 53
click at [912, 307] on icon at bounding box center [925, 329] width 141 height 107
click at [533, 281] on input "f." at bounding box center [533, 279] width 1 height 4
click at [745, 317] on icon at bounding box center [768, 329] width 142 height 109
click at [533, 281] on input "e." at bounding box center [533, 279] width 1 height 4
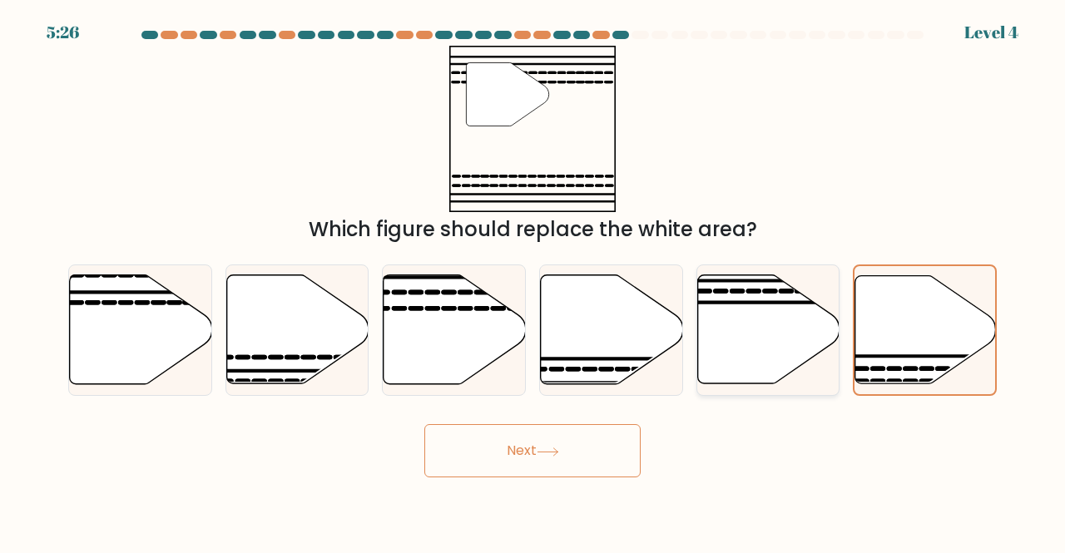
radio input "true"
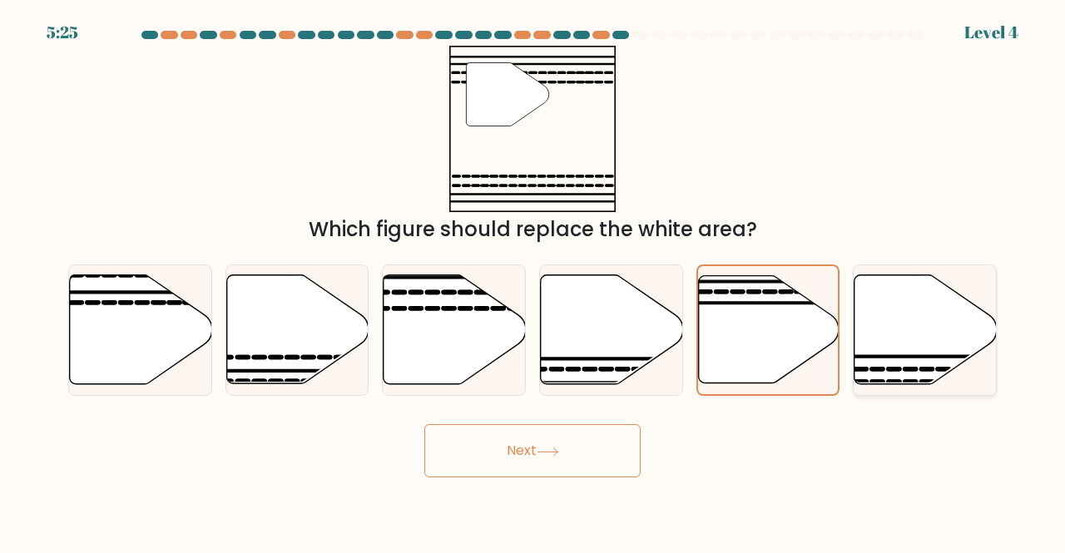
click at [972, 334] on icon at bounding box center [926, 329] width 142 height 109
click at [533, 281] on input "f." at bounding box center [533, 279] width 1 height 4
radio input "true"
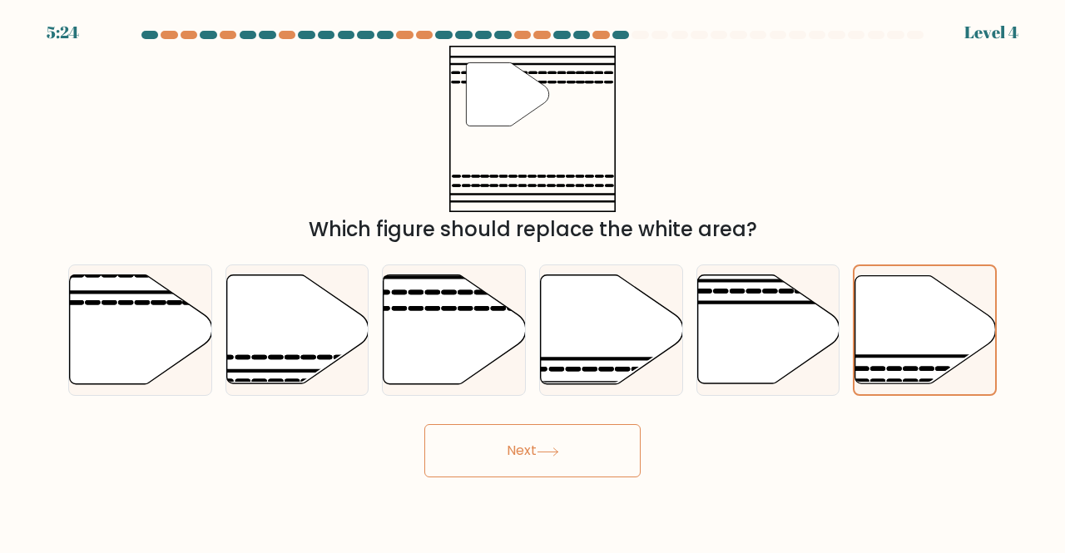
click at [521, 455] on button "Next" at bounding box center [532, 450] width 216 height 53
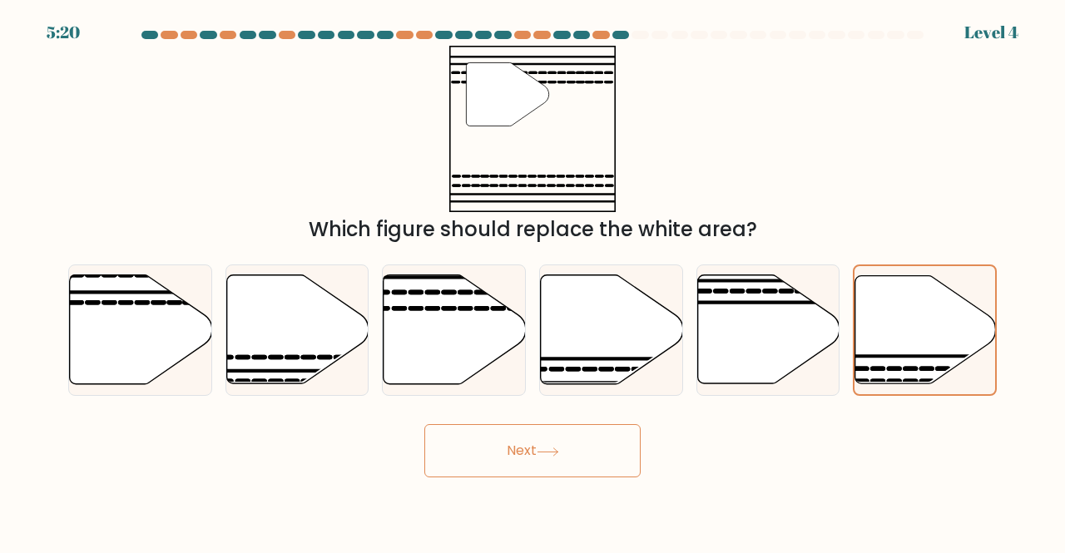
click at [521, 455] on button "Next" at bounding box center [532, 450] width 216 height 53
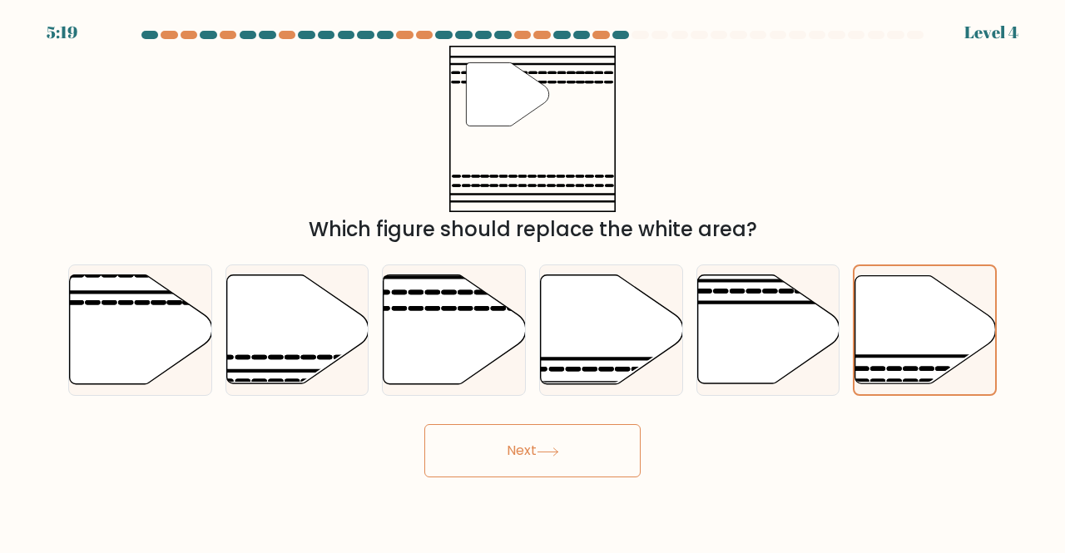
click at [521, 455] on button "Next" at bounding box center [532, 450] width 216 height 53
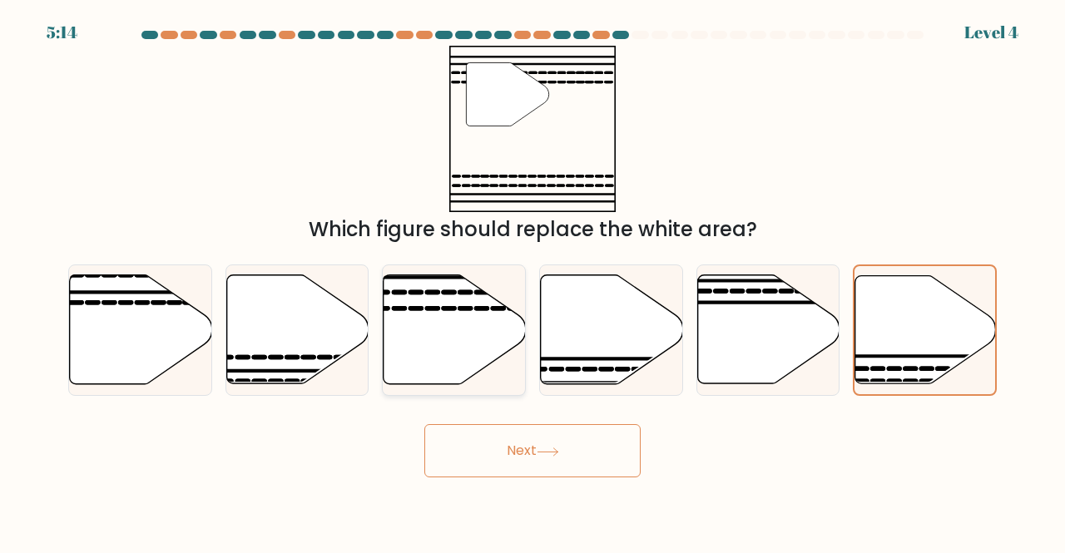
click at [445, 352] on icon at bounding box center [455, 329] width 142 height 109
click at [533, 281] on input "c." at bounding box center [533, 279] width 1 height 4
radio input "true"
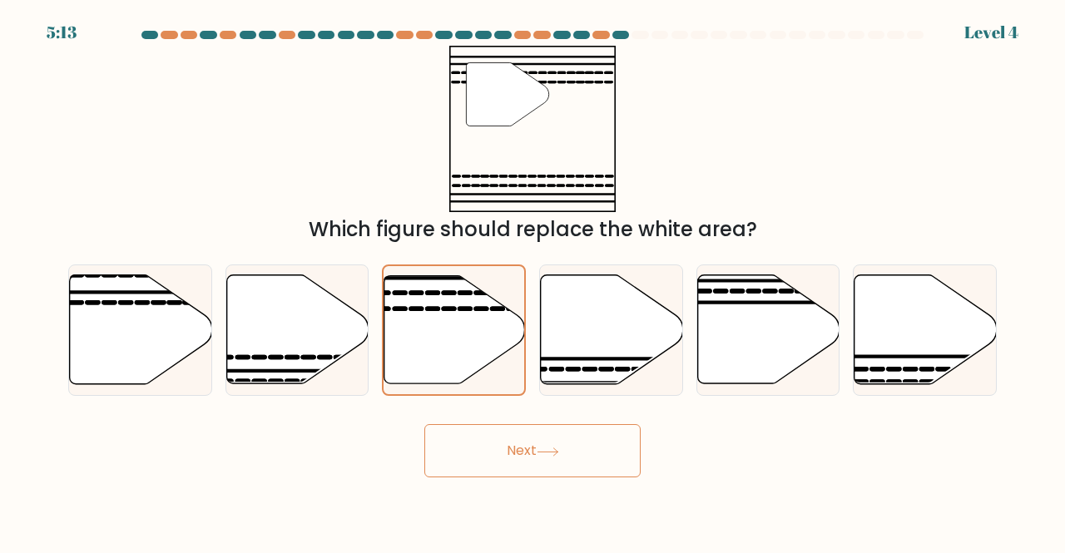
click at [524, 465] on button "Next" at bounding box center [532, 450] width 216 height 53
click at [896, 312] on icon at bounding box center [926, 329] width 142 height 109
click at [533, 281] on input "f." at bounding box center [533, 279] width 1 height 4
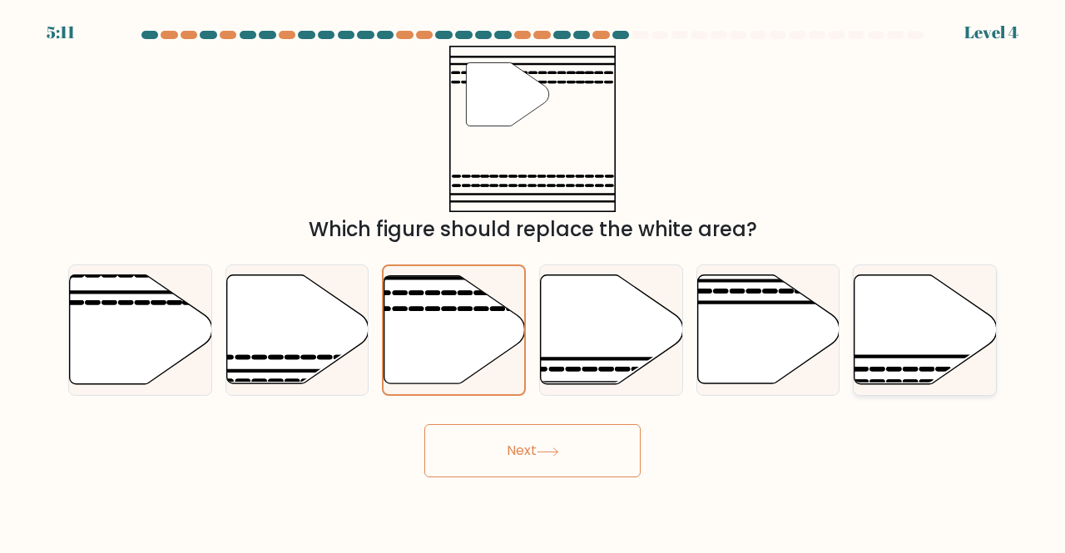
radio input "true"
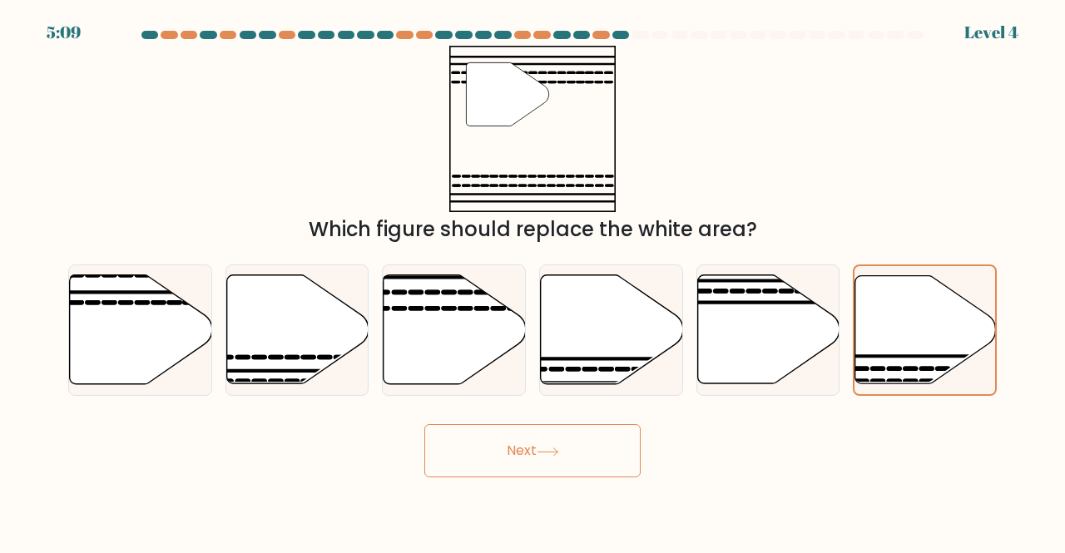
click at [559, 462] on button "Next" at bounding box center [532, 450] width 216 height 53
click at [860, 334] on icon at bounding box center [926, 329] width 142 height 109
click at [533, 281] on input "f." at bounding box center [533, 279] width 1 height 4
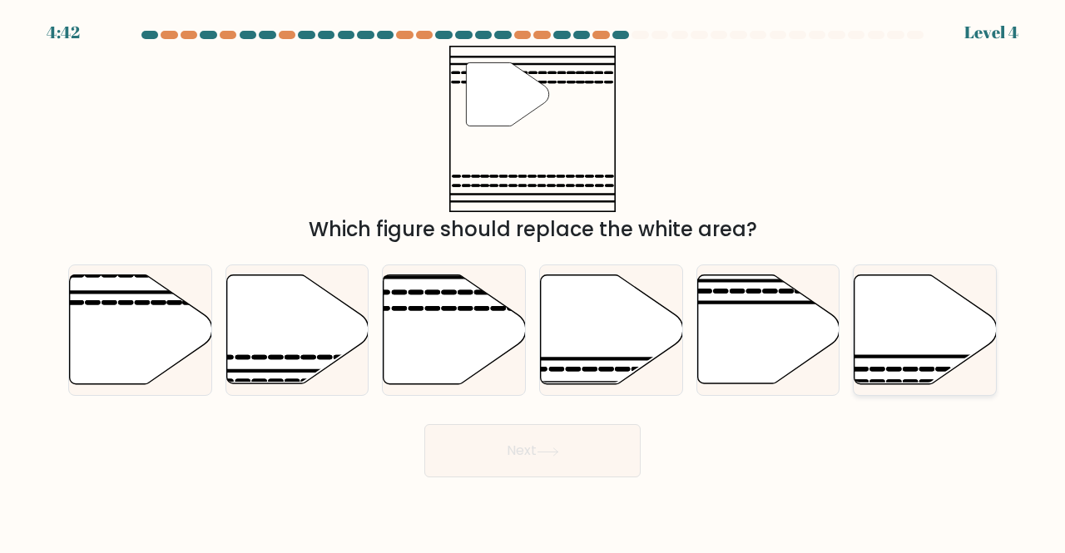
radio input "true"
click at [510, 470] on button "Next" at bounding box center [532, 450] width 216 height 53
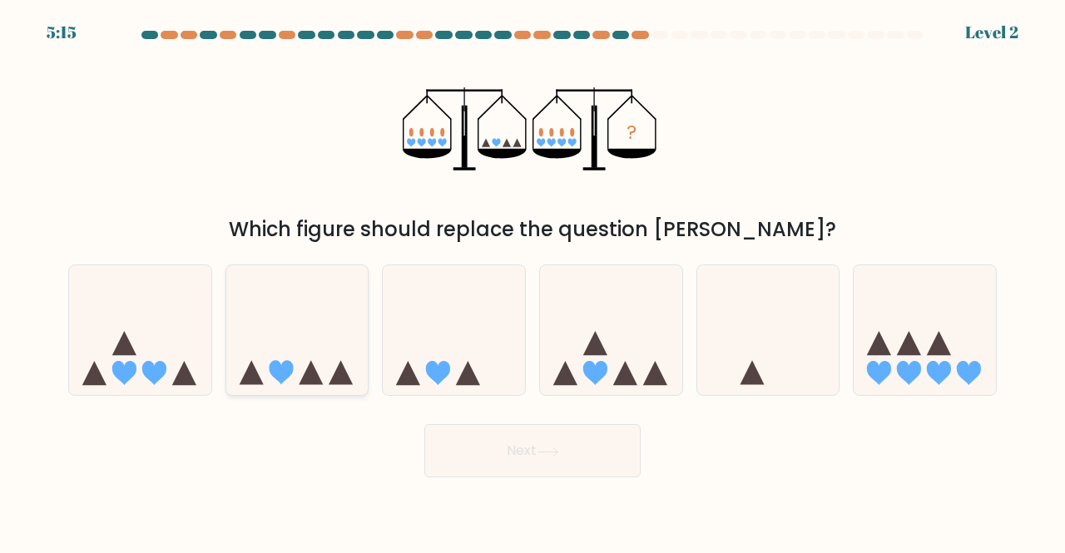
click at [335, 351] on icon at bounding box center [297, 329] width 142 height 117
click at [533, 281] on input "b." at bounding box center [533, 279] width 1 height 4
radio input "true"
click at [546, 449] on icon at bounding box center [548, 452] width 22 height 9
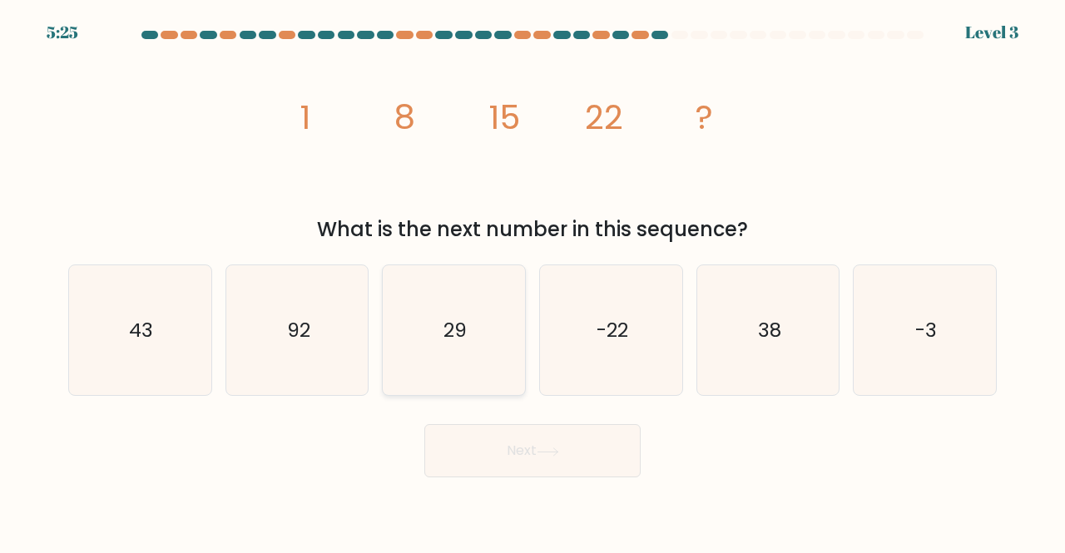
click at [457, 315] on icon "29" at bounding box center [454, 330] width 131 height 131
click at [533, 281] on input "c. 29" at bounding box center [533, 279] width 1 height 4
radio input "true"
click at [468, 464] on button "Next" at bounding box center [532, 450] width 216 height 53
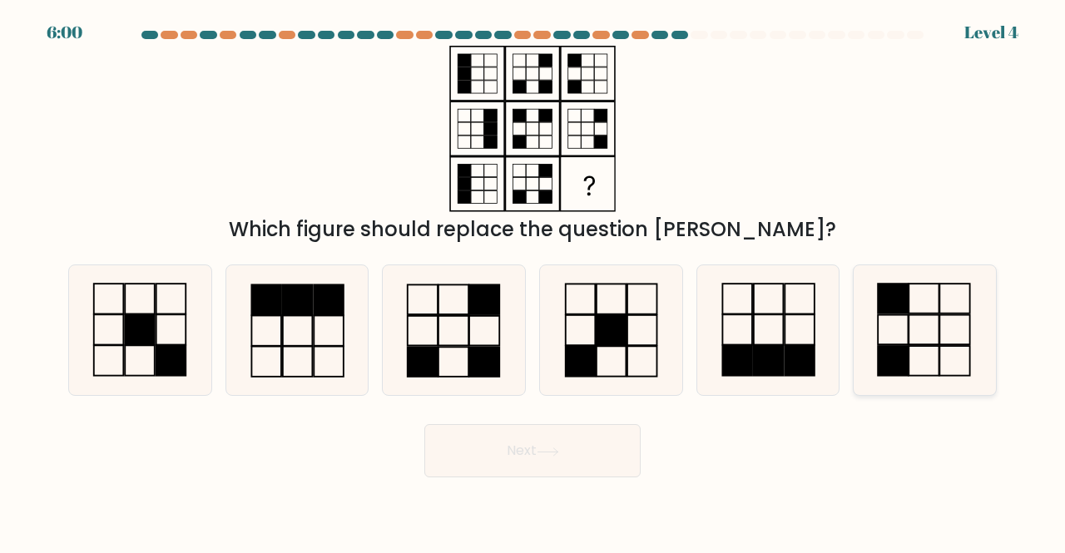
click at [898, 322] on icon at bounding box center [925, 330] width 131 height 131
click at [533, 281] on input "f." at bounding box center [533, 279] width 1 height 4
radio input "true"
click at [579, 461] on button "Next" at bounding box center [532, 450] width 216 height 53
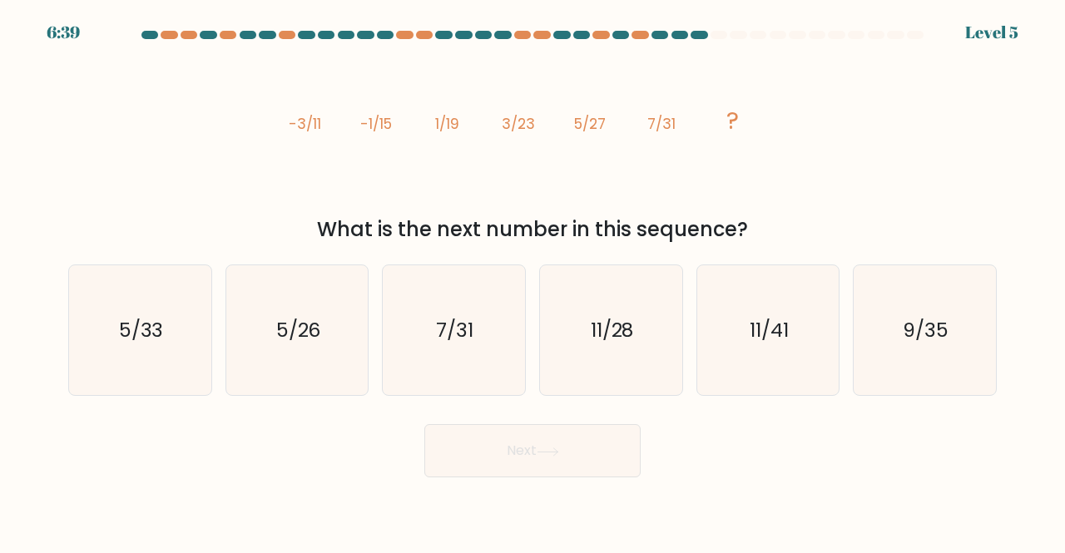
click at [647, 154] on icon "image/svg+xml -3/11 -1/15 1/19 3/23 5/27 7/31 ?" at bounding box center [532, 129] width 499 height 166
click at [735, 304] on icon "11/41" at bounding box center [768, 330] width 131 height 131
click at [533, 281] on input "e. 11/41" at bounding box center [533, 279] width 1 height 4
radio input "true"
drag, startPoint x: 952, startPoint y: 358, endPoint x: 559, endPoint y: 473, distance: 409.4
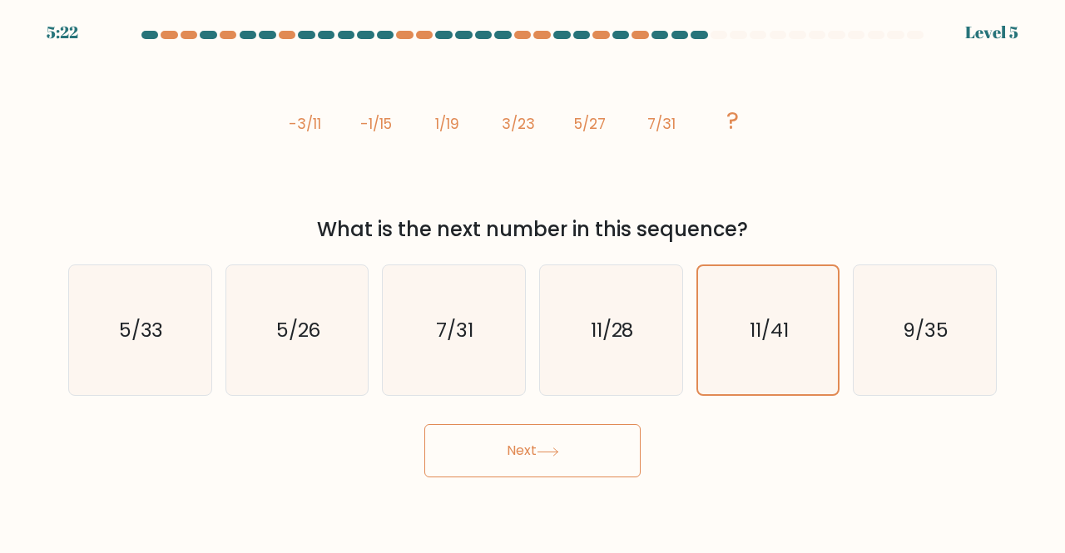
click at [559, 473] on form at bounding box center [532, 254] width 1065 height 447
click at [559, 473] on button "Next" at bounding box center [532, 450] width 216 height 53
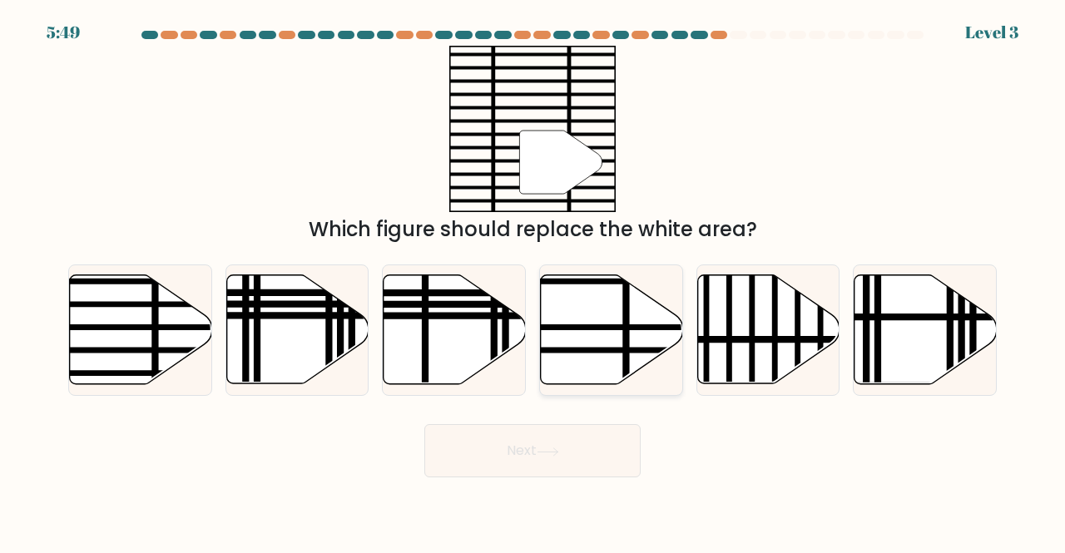
click at [626, 345] on line at bounding box center [626, 273] width 0 height 286
click at [533, 281] on input "d." at bounding box center [533, 279] width 1 height 4
radio input "true"
click at [161, 331] on icon at bounding box center [141, 329] width 142 height 109
click at [533, 281] on input "a." at bounding box center [533, 279] width 1 height 4
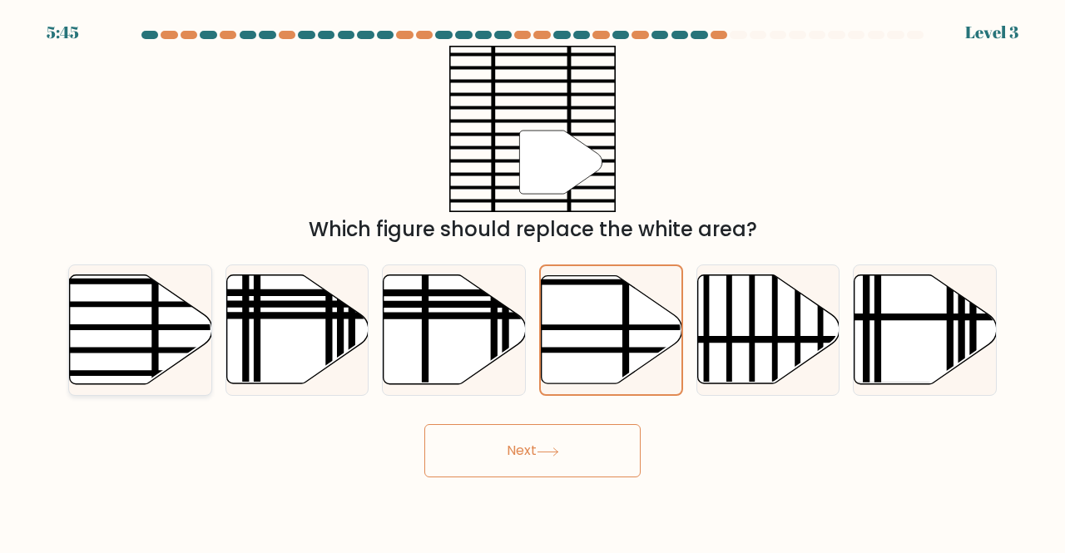
radio input "true"
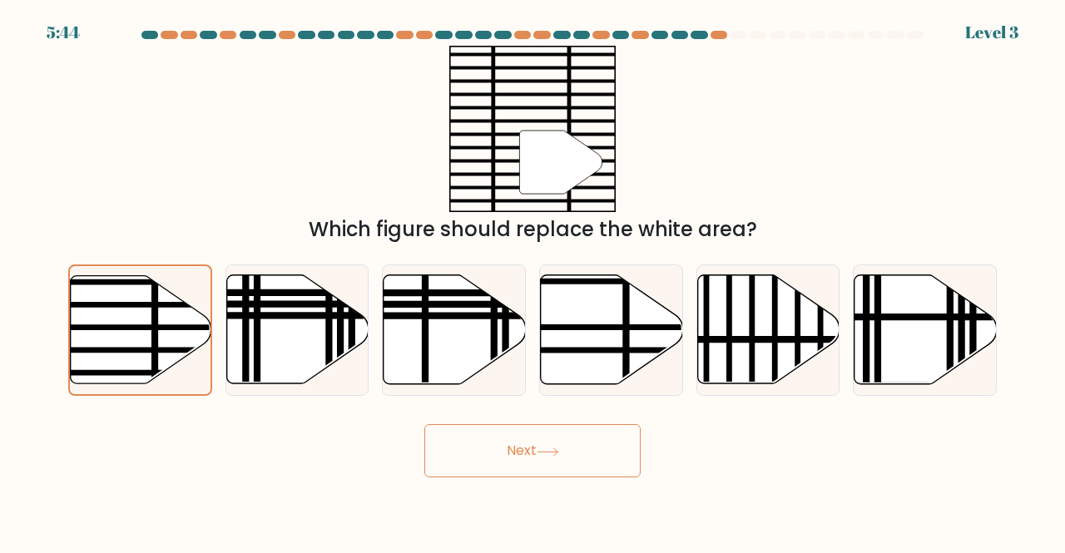
click at [498, 461] on button "Next" at bounding box center [532, 450] width 216 height 53
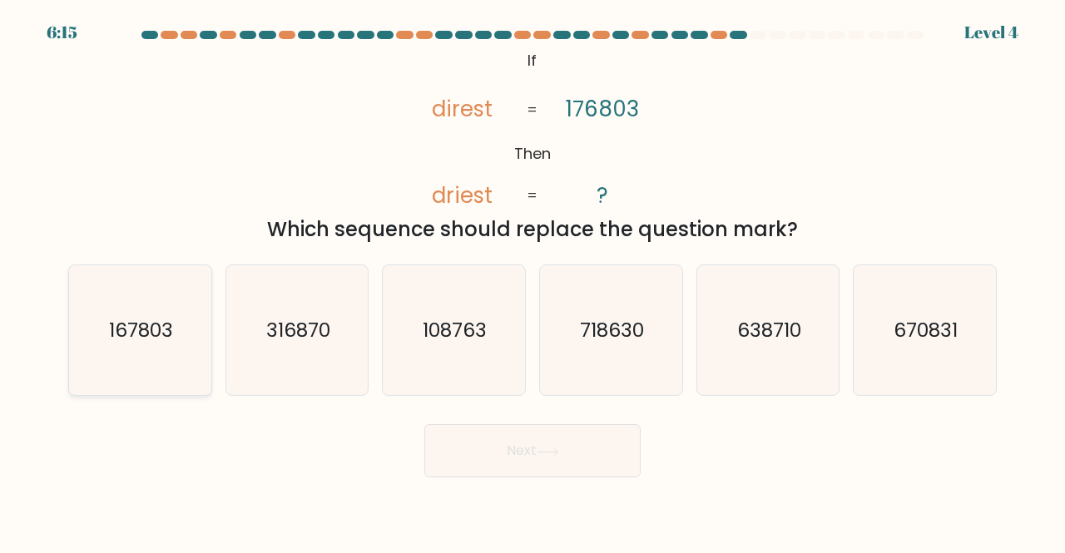
click at [156, 307] on icon "167803" at bounding box center [140, 330] width 131 height 131
click at [533, 281] on input "a. 167803" at bounding box center [533, 279] width 1 height 4
radio input "true"
click at [479, 453] on button "Next" at bounding box center [532, 450] width 216 height 53
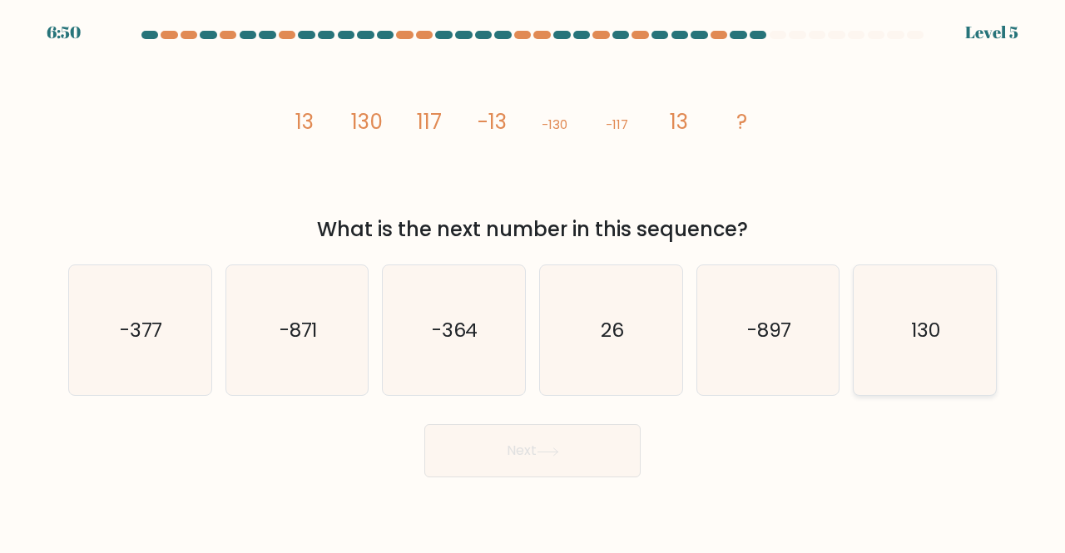
click at [895, 309] on icon "130" at bounding box center [925, 330] width 131 height 131
click at [533, 281] on input "f. 130" at bounding box center [533, 279] width 1 height 4
radio input "true"
click at [567, 457] on button "Next" at bounding box center [532, 450] width 216 height 53
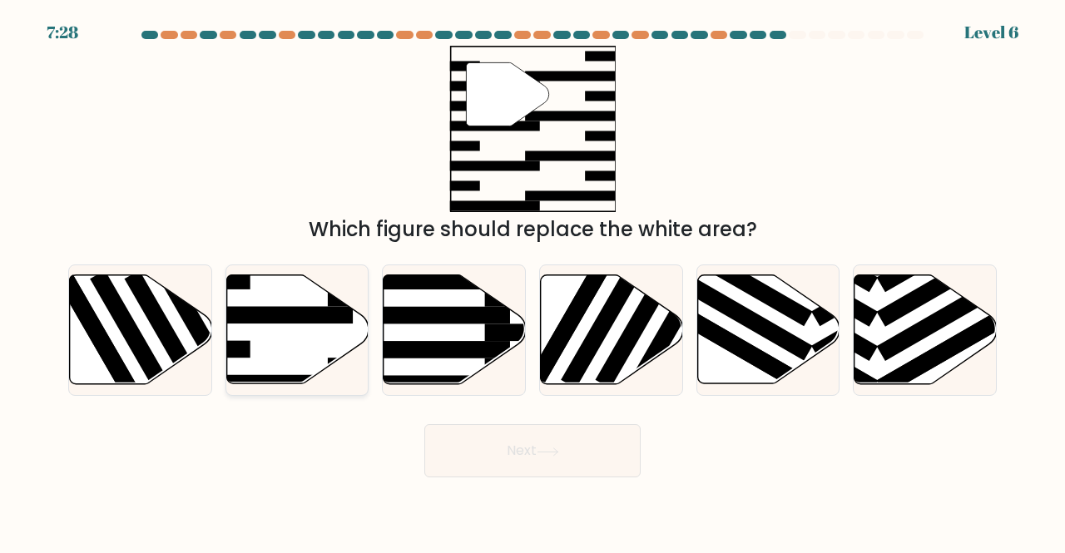
click at [295, 308] on rect at bounding box center [276, 315] width 155 height 17
click at [533, 281] on input "b." at bounding box center [533, 279] width 1 height 4
radio input "true"
click at [525, 447] on button "Next" at bounding box center [532, 450] width 216 height 53
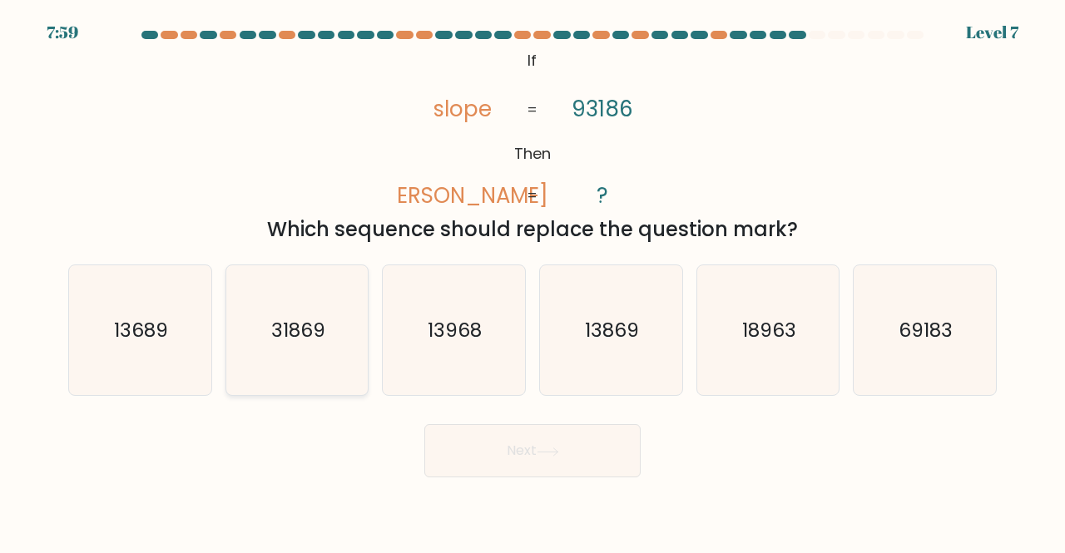
click at [308, 324] on text "31869" at bounding box center [298, 329] width 54 height 27
click at [533, 281] on input "b. 31869" at bounding box center [533, 279] width 1 height 4
radio input "true"
click at [501, 440] on button "Next" at bounding box center [532, 450] width 216 height 53
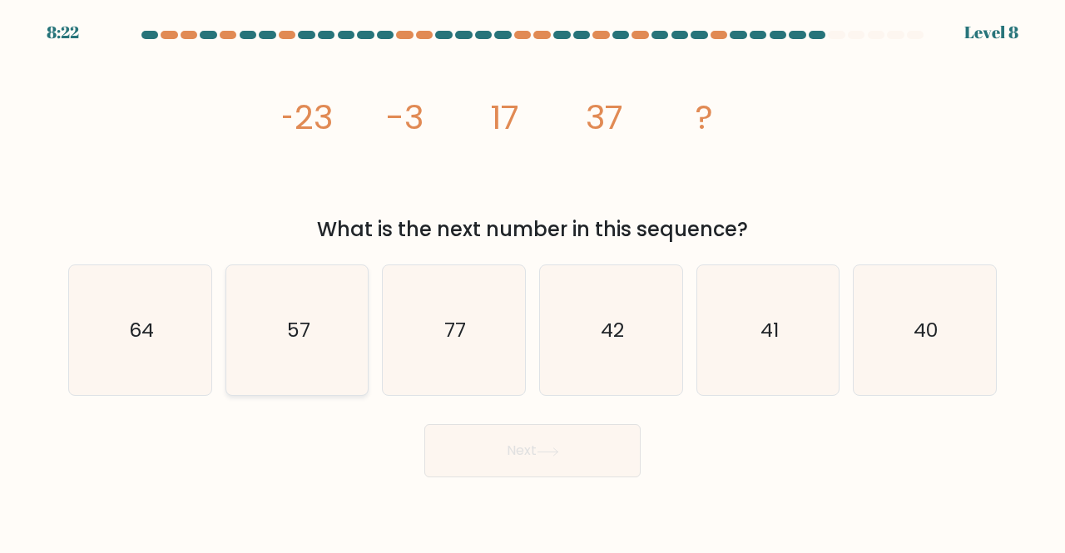
click at [294, 321] on text "57" at bounding box center [298, 329] width 23 height 27
click at [533, 281] on input "b. 57" at bounding box center [533, 279] width 1 height 4
radio input "true"
click at [511, 449] on button "Next" at bounding box center [532, 450] width 216 height 53
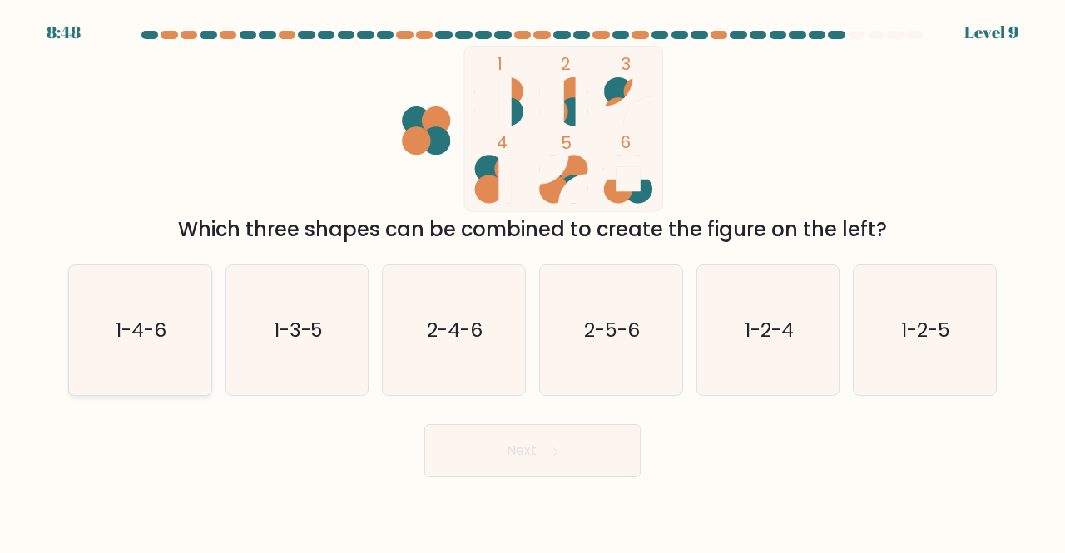
click at [156, 322] on text "1-4-6" at bounding box center [141, 329] width 51 height 27
click at [533, 281] on input "a. 1-4-6" at bounding box center [533, 279] width 1 height 4
radio input "true"
click at [516, 439] on button "Next" at bounding box center [532, 450] width 216 height 53
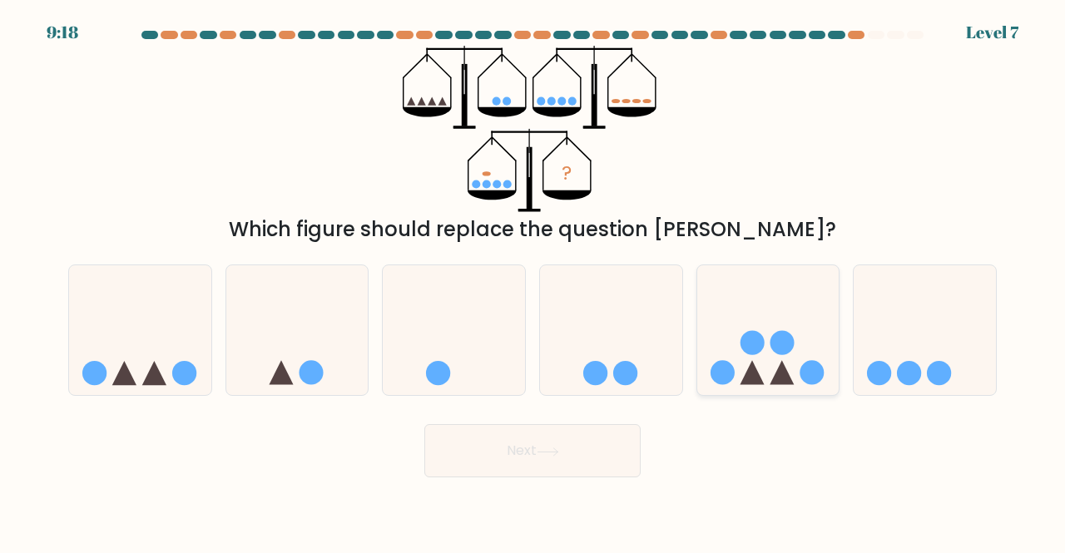
click at [784, 320] on icon at bounding box center [768, 329] width 142 height 117
click at [533, 281] on input "e." at bounding box center [533, 279] width 1 height 4
radio input "true"
click at [534, 449] on button "Next" at bounding box center [532, 450] width 216 height 53
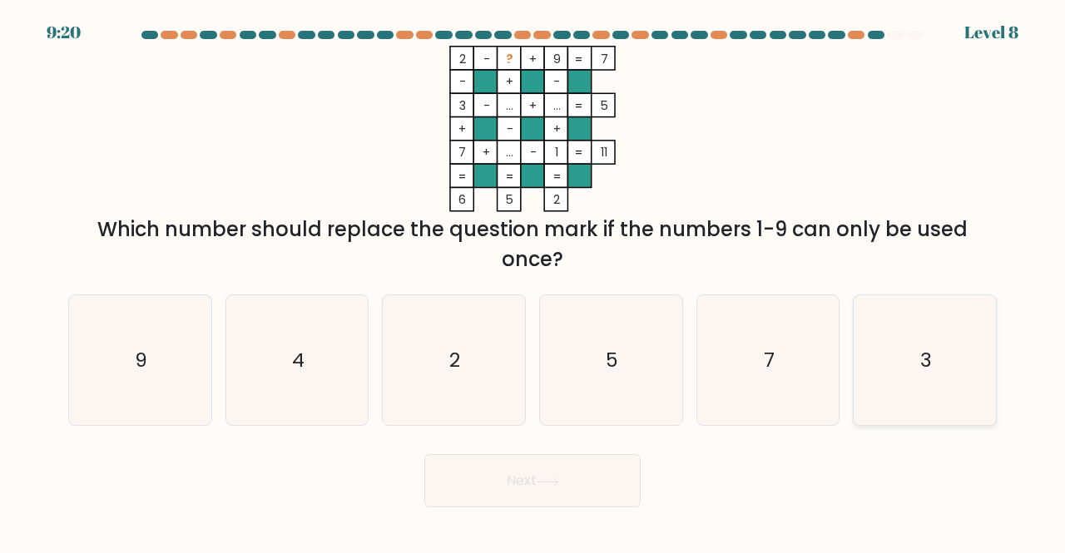
click at [857, 406] on div "3" at bounding box center [925, 361] width 144 height 132
click at [533, 281] on input "f. 3" at bounding box center [533, 279] width 1 height 4
radio input "true"
click at [575, 477] on button "Next" at bounding box center [532, 480] width 216 height 53
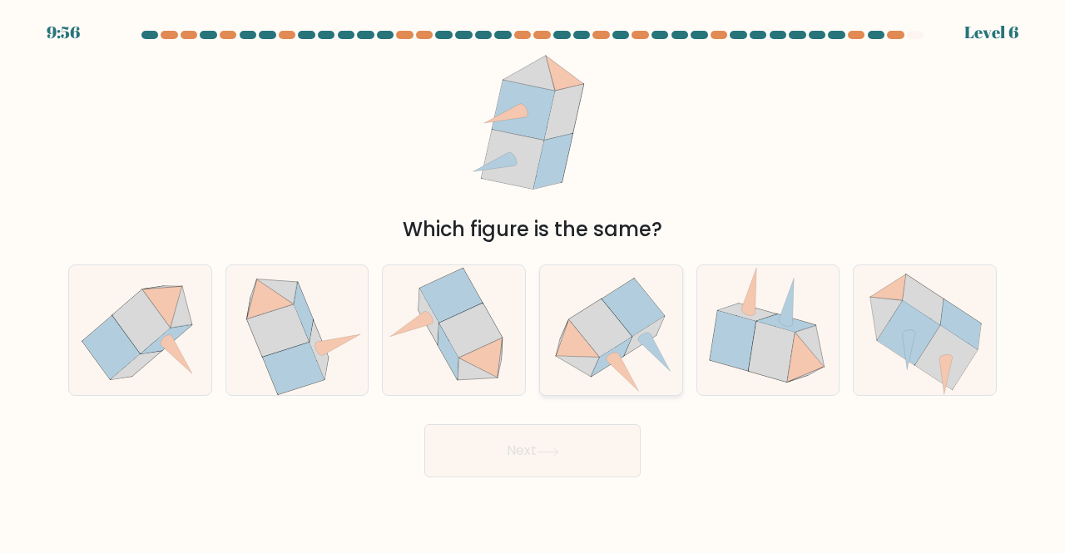
click at [627, 316] on icon at bounding box center [633, 307] width 62 height 57
click at [533, 281] on input "d." at bounding box center [533, 279] width 1 height 4
radio input "true"
click at [529, 454] on button "Next" at bounding box center [532, 450] width 216 height 53
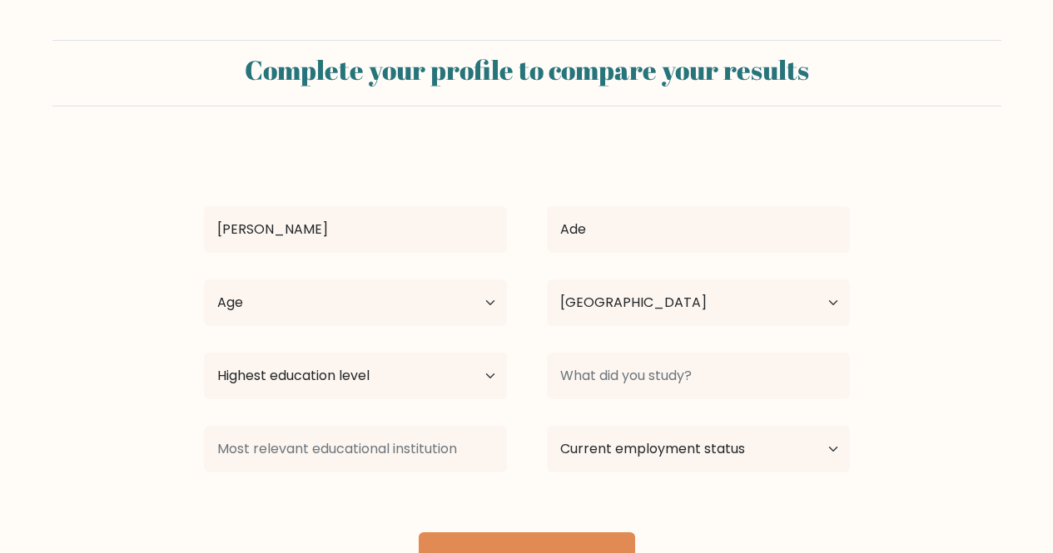
select select "NG"
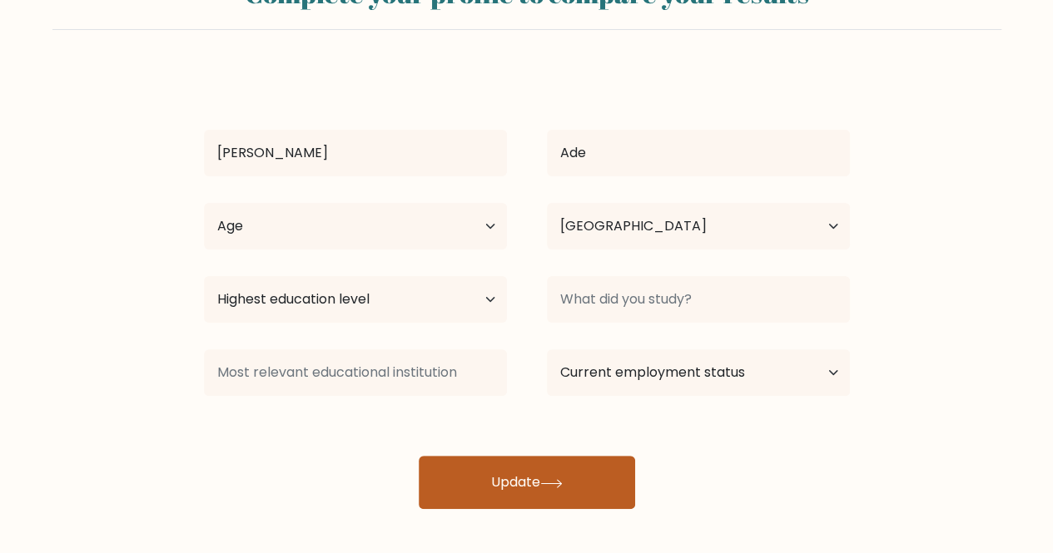
click at [519, 475] on button "Update" at bounding box center [527, 482] width 216 height 53
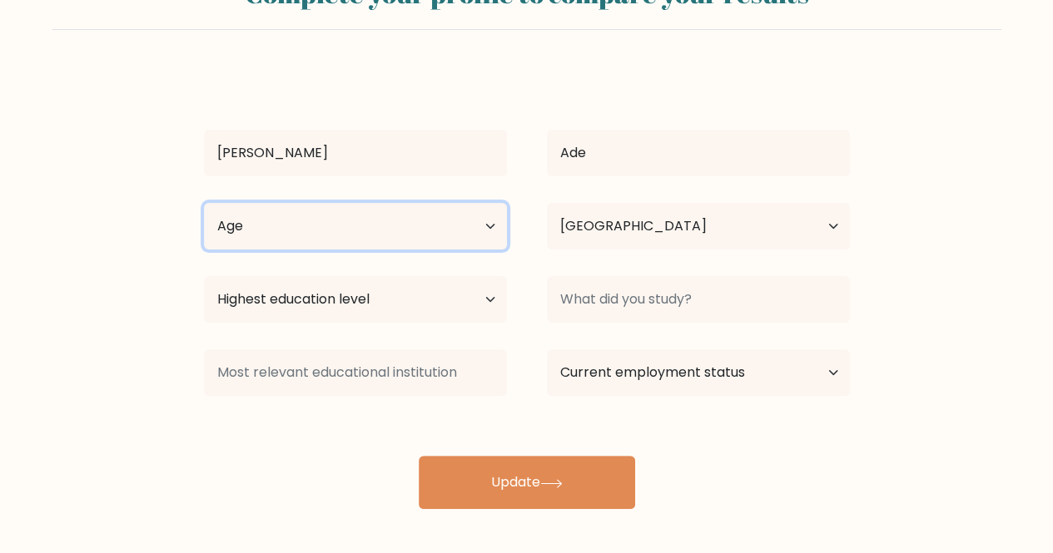
click at [417, 235] on select "Age Under 18 years old 18-24 years old 25-34 years old 35-44 years old 45-54 ye…" at bounding box center [355, 226] width 303 height 47
select select "18_24"
click at [204, 203] on select "Age Under 18 years old 18-24 years old 25-34 years old 35-44 years old 45-54 ye…" at bounding box center [355, 226] width 303 height 47
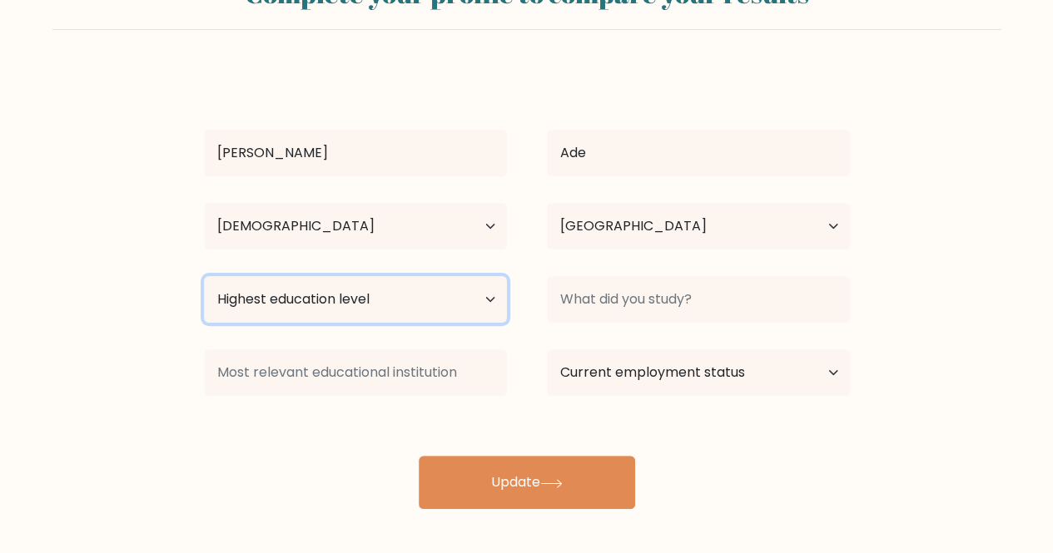
click at [463, 309] on select "Highest education level No schooling Primary Lower Secondary Upper Secondary Oc…" at bounding box center [355, 299] width 303 height 47
select select "bachelors_degree"
click at [204, 276] on select "Highest education level No schooling Primary Lower Secondary Upper Secondary Oc…" at bounding box center [355, 299] width 303 height 47
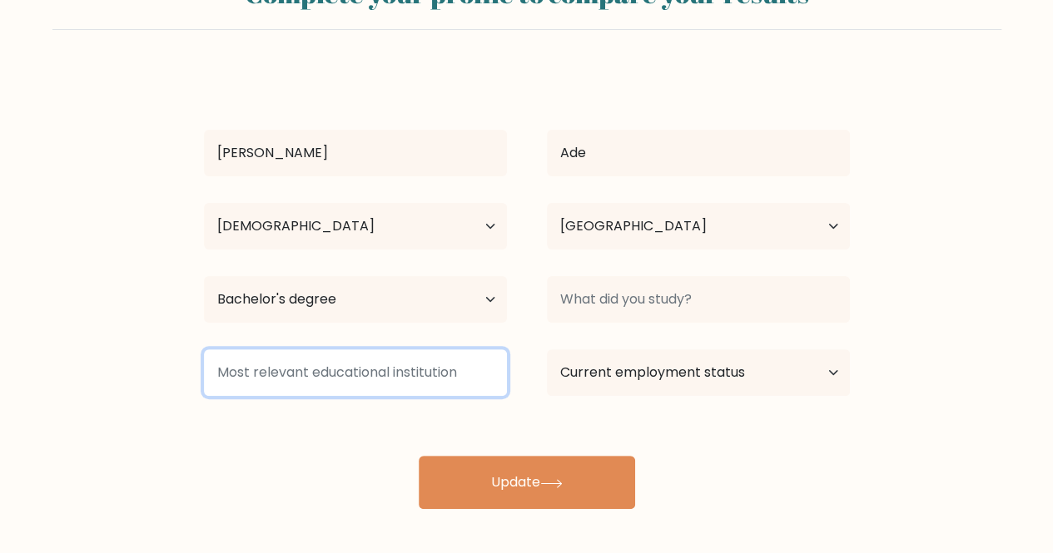
click at [456, 377] on input at bounding box center [355, 372] width 303 height 47
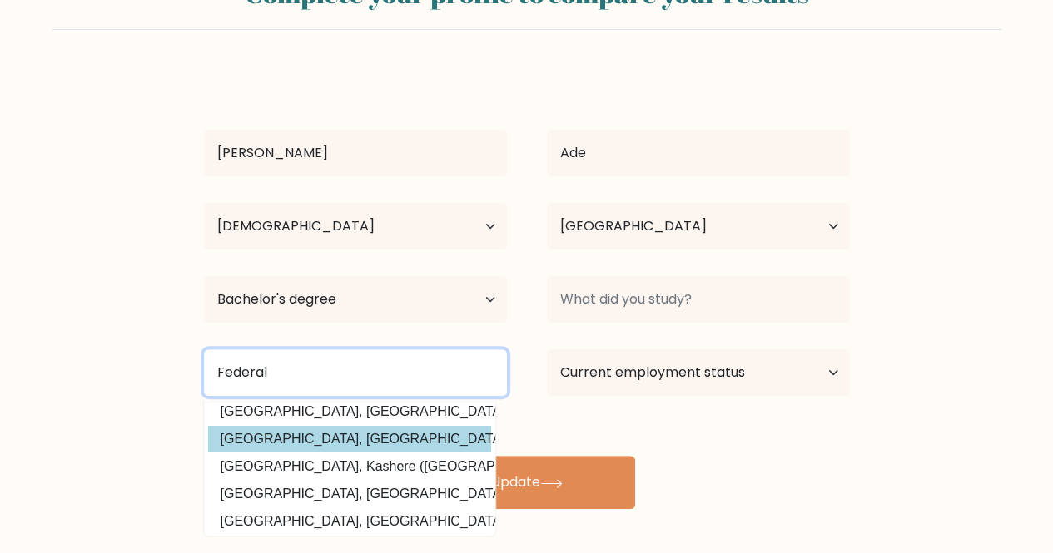
scroll to position [0, 0]
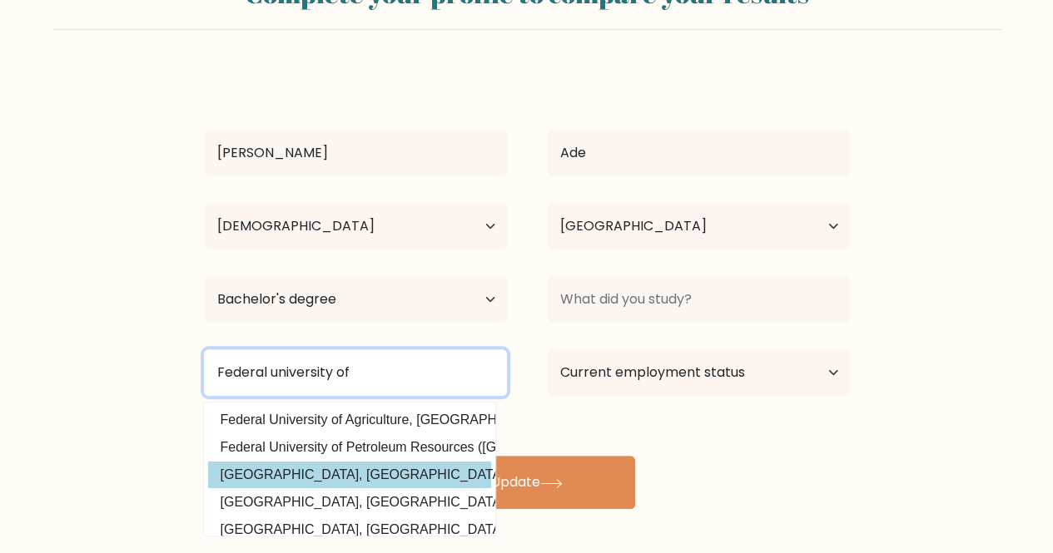
type input "Federal university of"
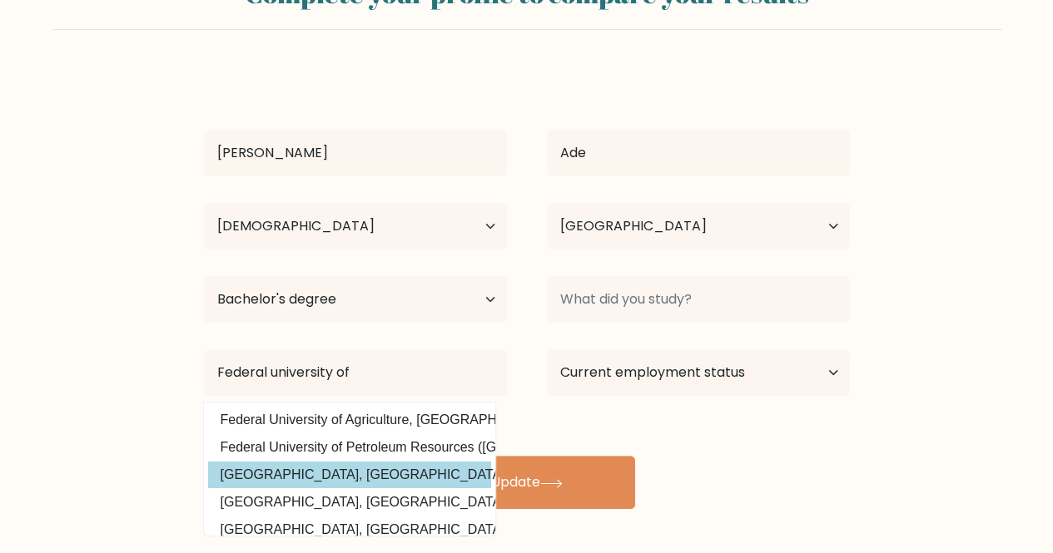
click at [331, 473] on div "Victor Ade Age Under 18 years old 18-24 years old 25-34 years old 35-44 years o…" at bounding box center [527, 289] width 666 height 439
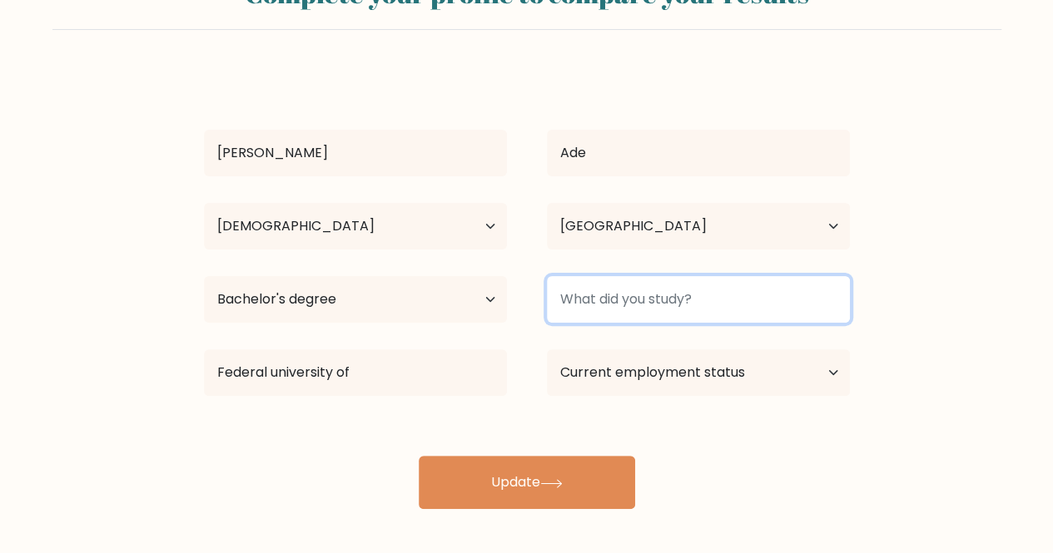
click at [642, 295] on input at bounding box center [698, 299] width 303 height 47
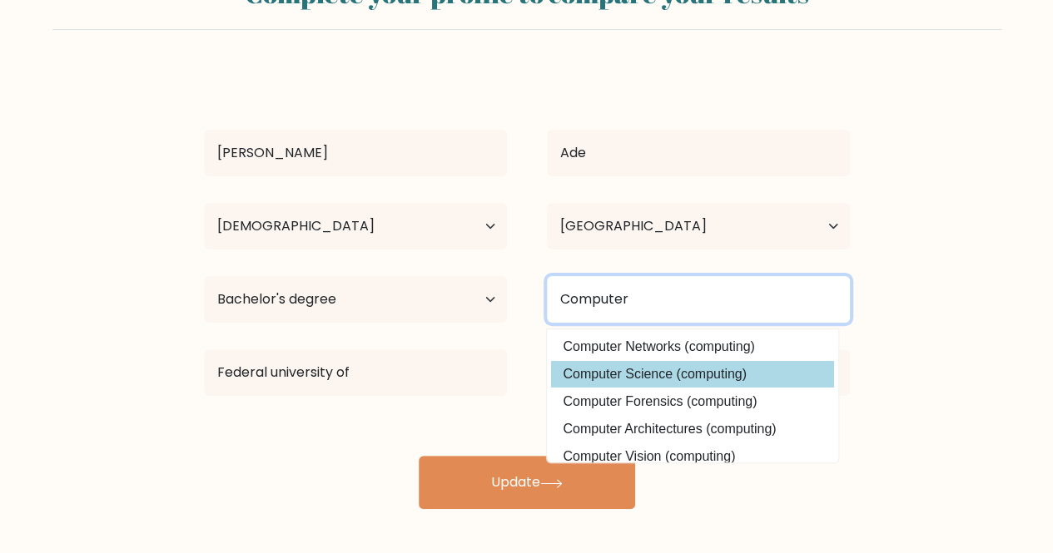
type input "Computer"
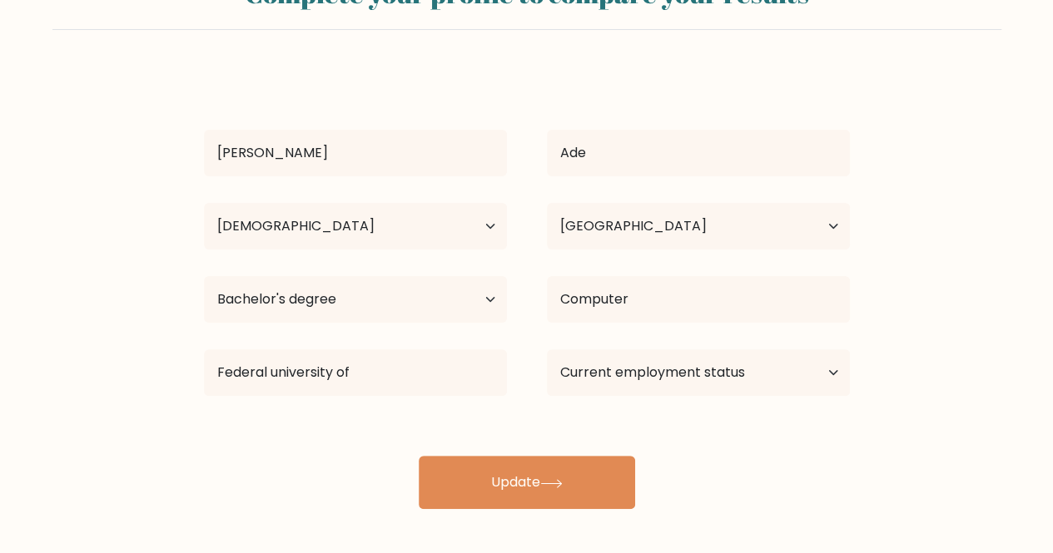
click at [637, 380] on div "Victor Ade Age Under 18 years old 18-24 years old 25-34 years old 35-44 years o…" at bounding box center [527, 289] width 666 height 439
click at [647, 376] on select "Current employment status Employed Student Retired Other / prefer not to answer" at bounding box center [698, 372] width 303 height 47
select select "student"
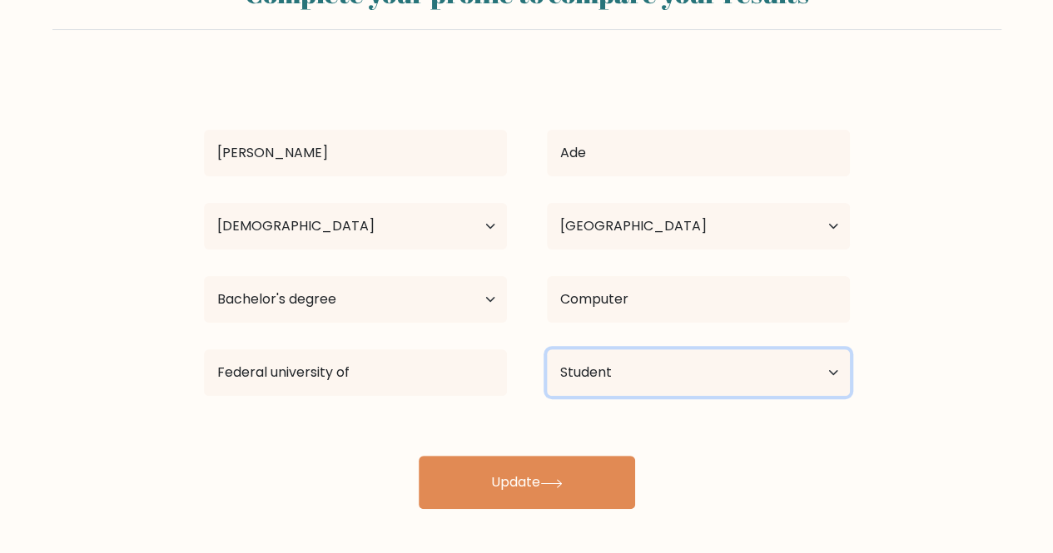
click at [547, 349] on select "Current employment status Employed Student Retired Other / prefer not to answer" at bounding box center [698, 372] width 303 height 47
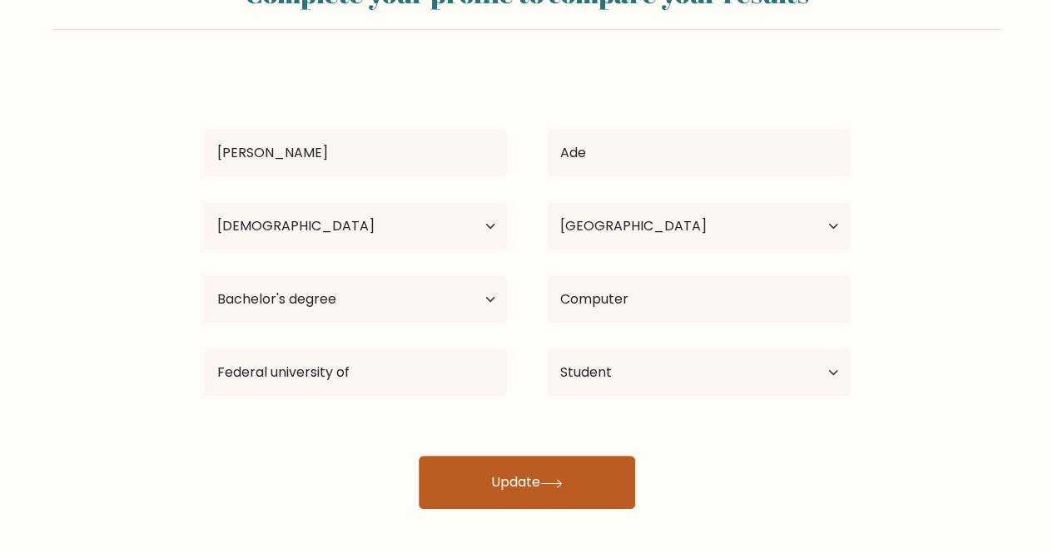
click at [562, 484] on icon at bounding box center [551, 483] width 22 height 9
